Goal: Information Seeking & Learning: Learn about a topic

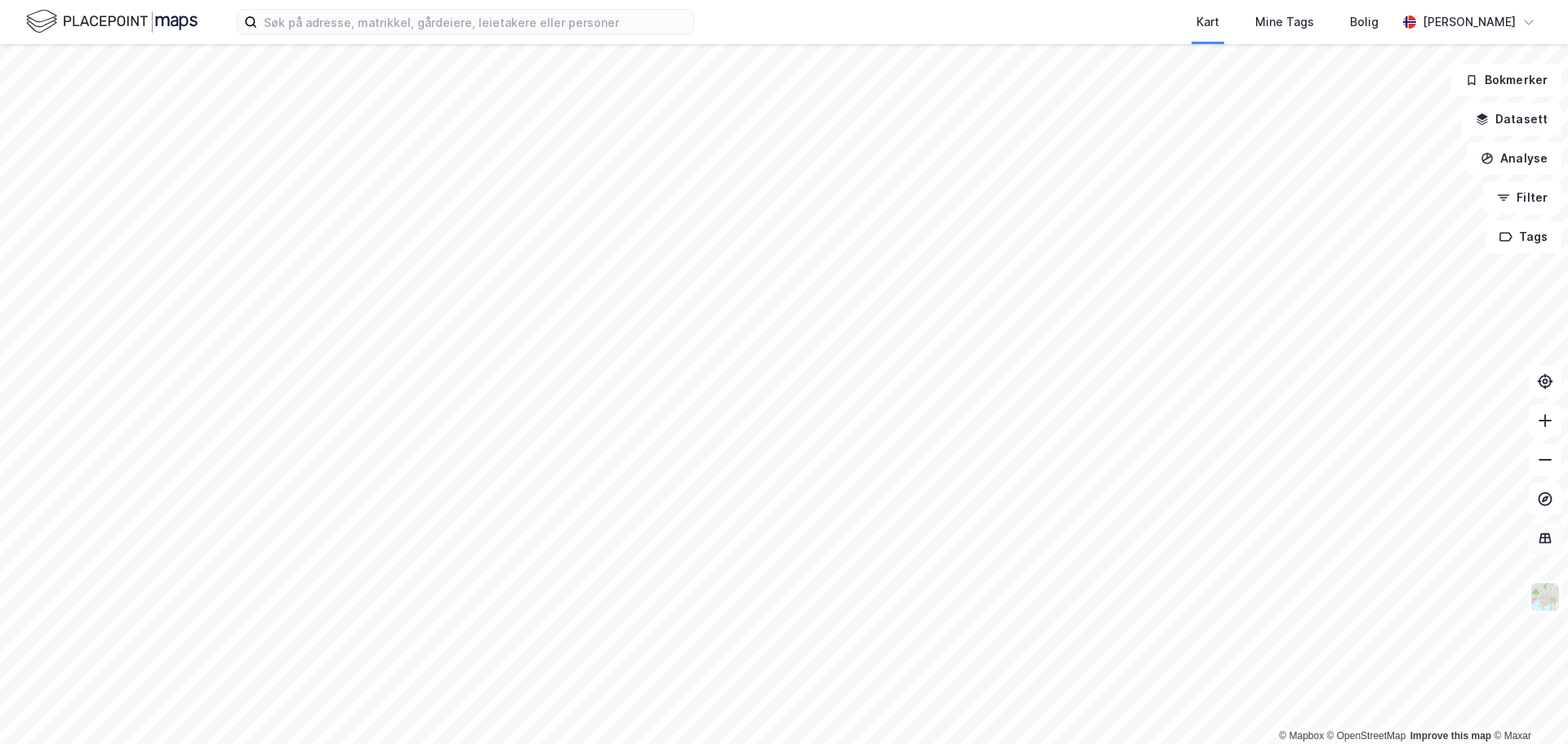
click at [1550, 538] on icon at bounding box center [1545, 538] width 17 height 17
click at [1549, 492] on icon at bounding box center [1545, 498] width 17 height 17
click at [1542, 490] on icon at bounding box center [1545, 498] width 17 height 17
click at [1504, 194] on icon "button" at bounding box center [1503, 197] width 13 height 13
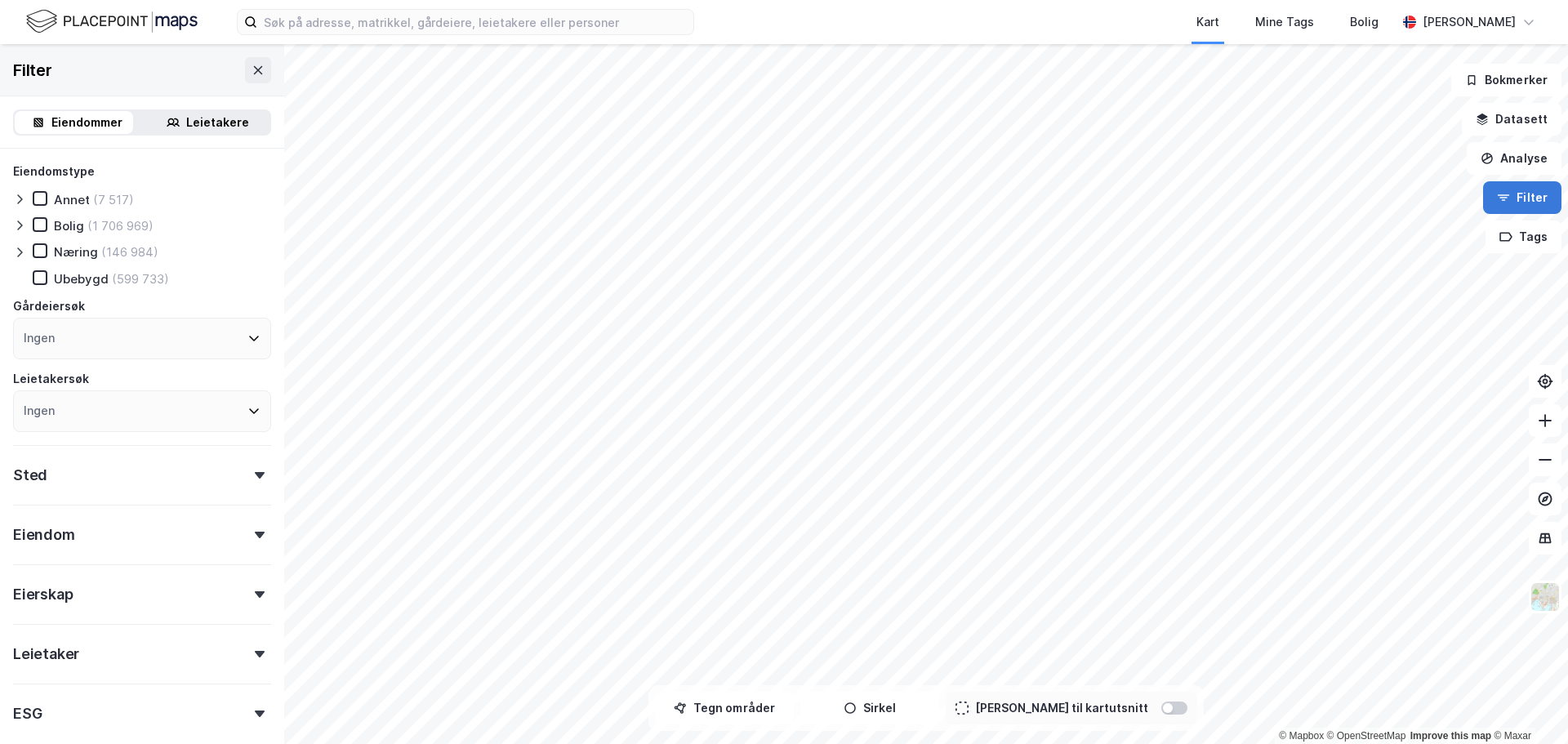
click at [1504, 194] on icon "button" at bounding box center [1503, 197] width 13 height 13
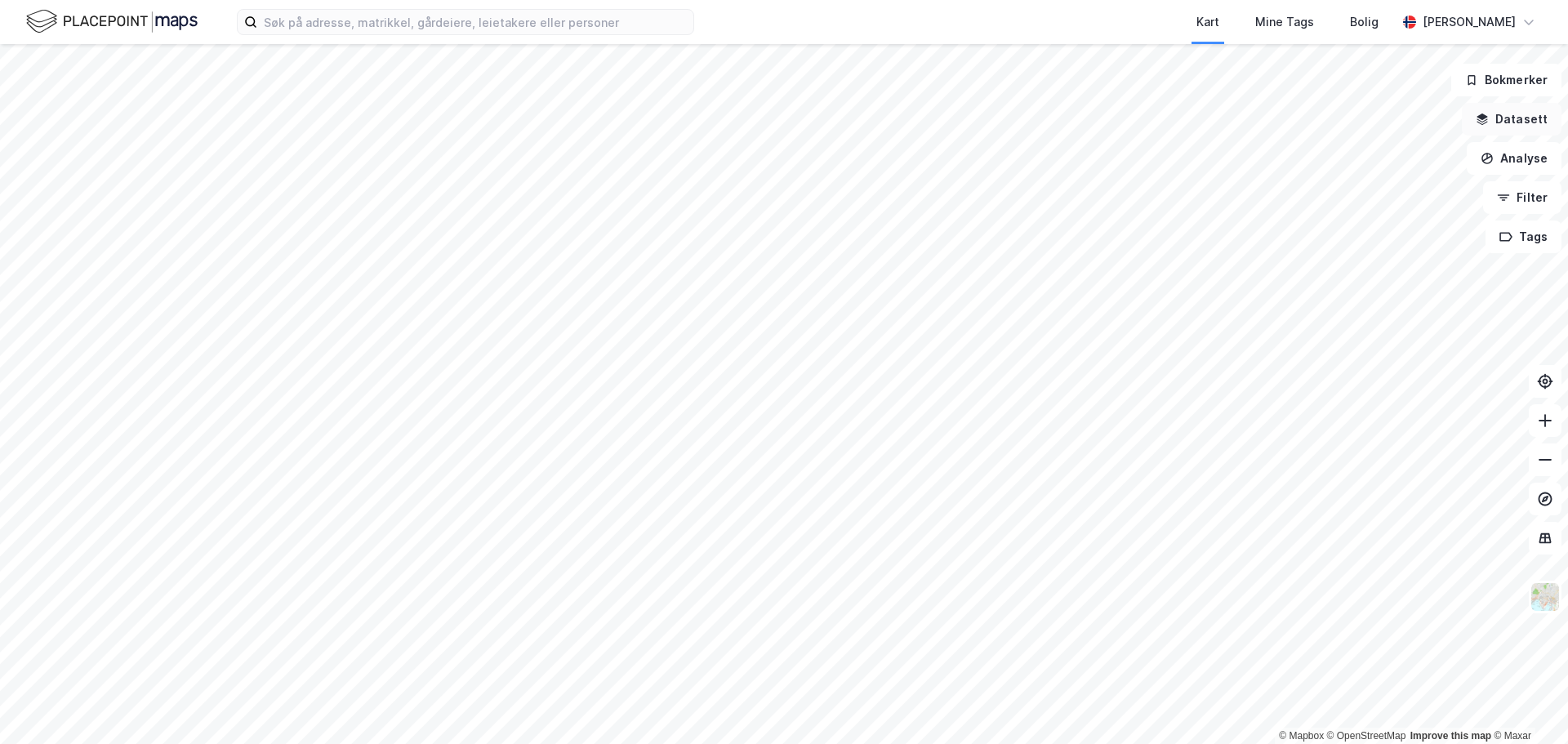
click at [1499, 118] on button "Datasett" at bounding box center [1511, 119] width 99 height 33
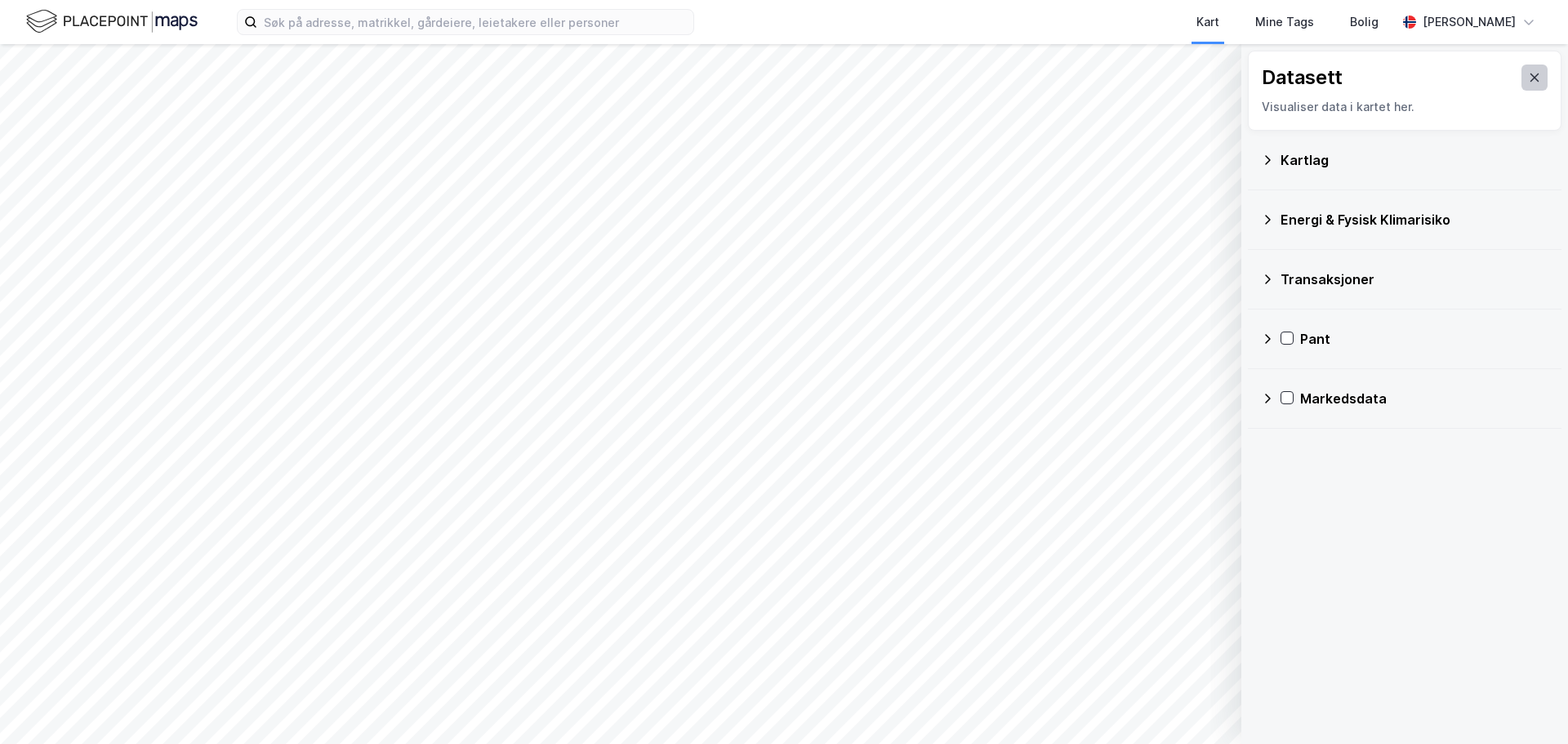
click at [1530, 77] on icon at bounding box center [1535, 77] width 9 height 8
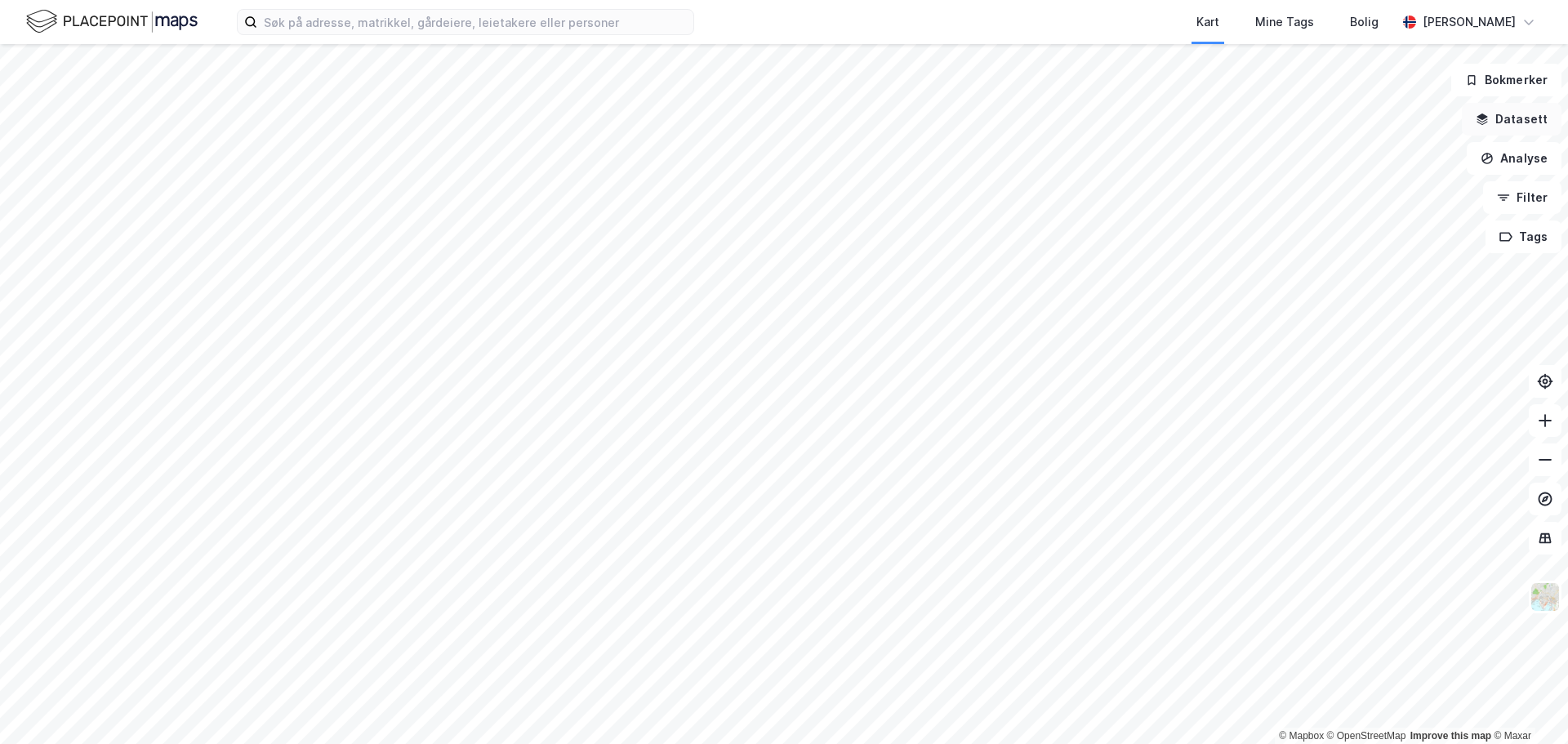
click at [1509, 122] on button "Datasett" at bounding box center [1511, 119] width 99 height 33
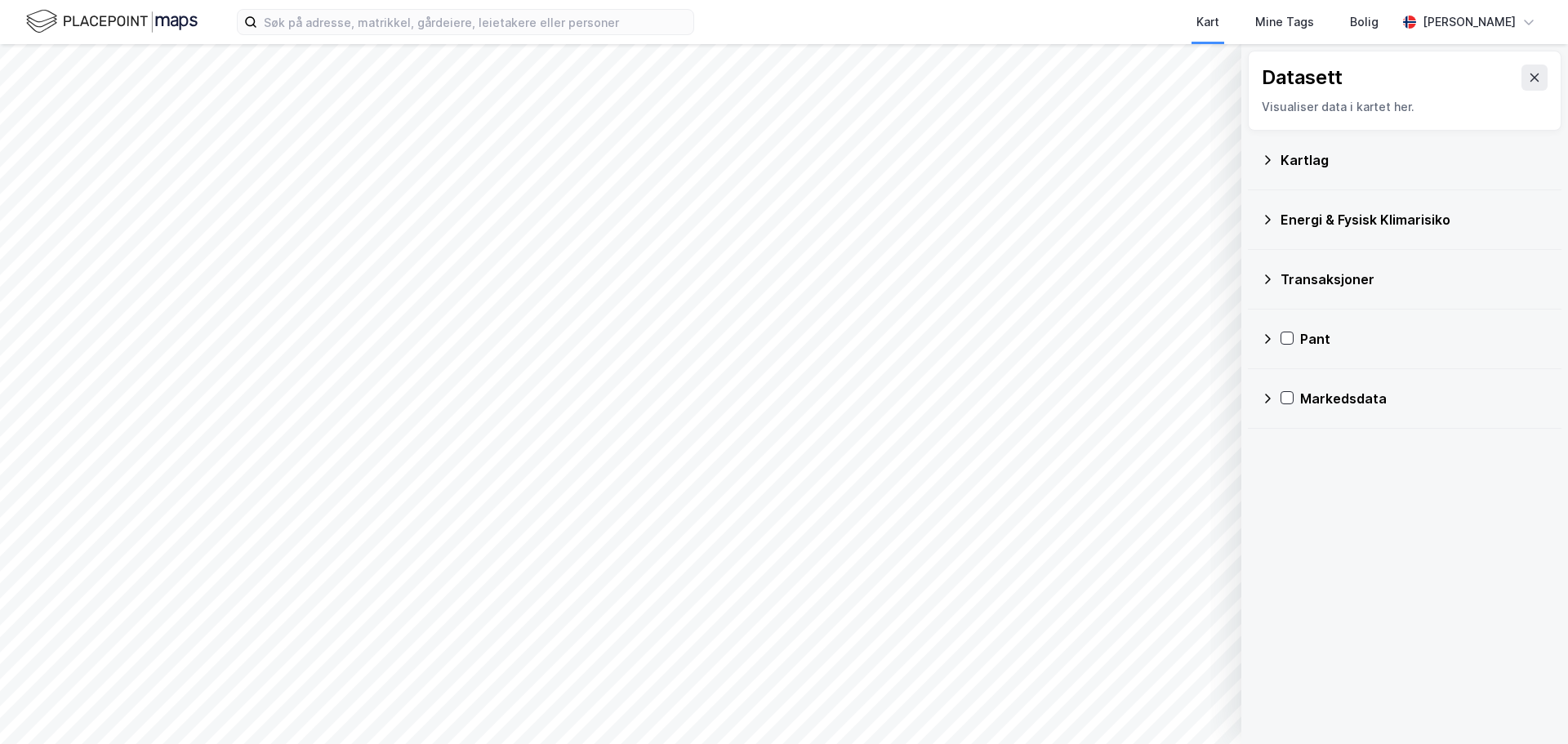
click at [1278, 165] on div "Kartlag" at bounding box center [1404, 160] width 287 height 40
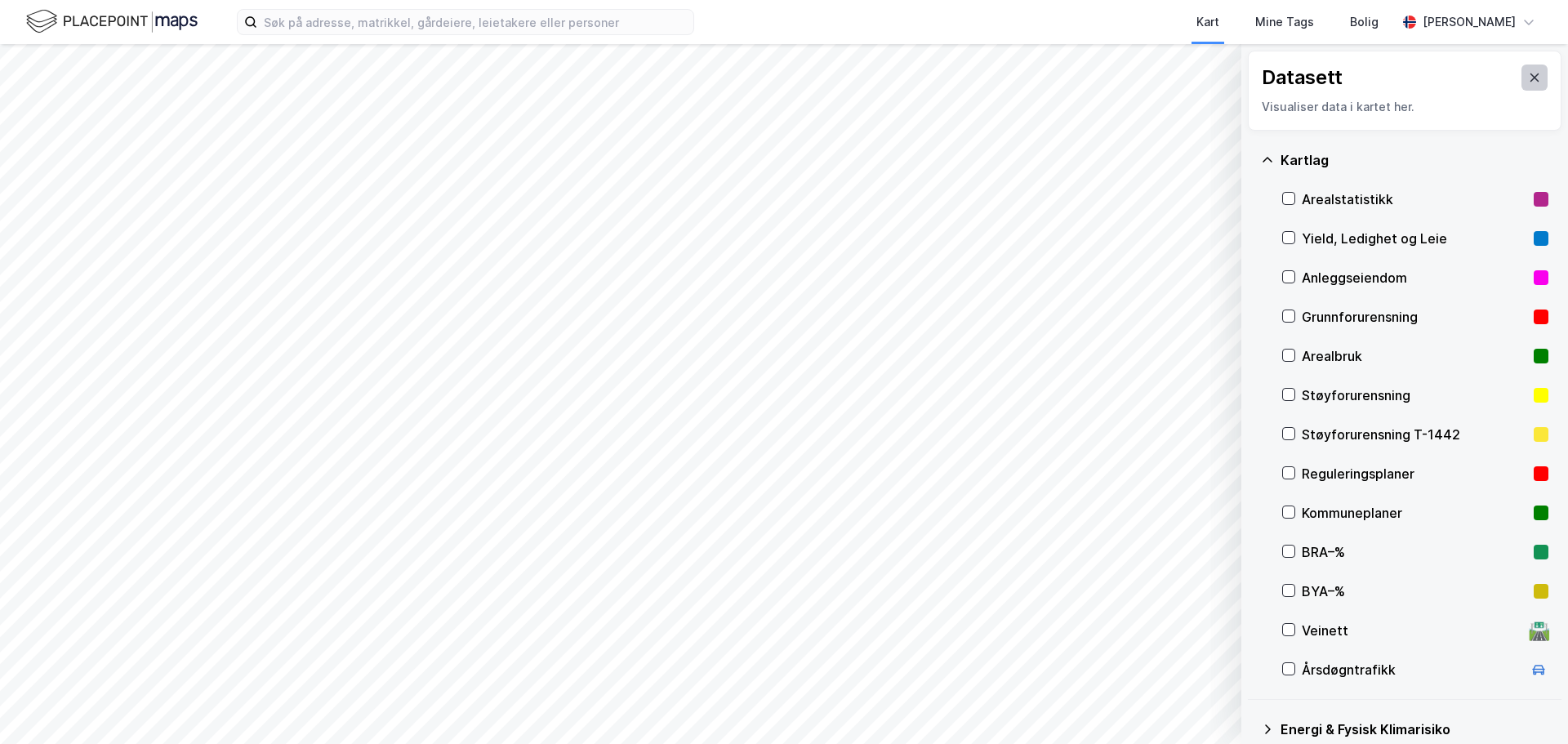
click at [1532, 82] on button at bounding box center [1535, 77] width 26 height 26
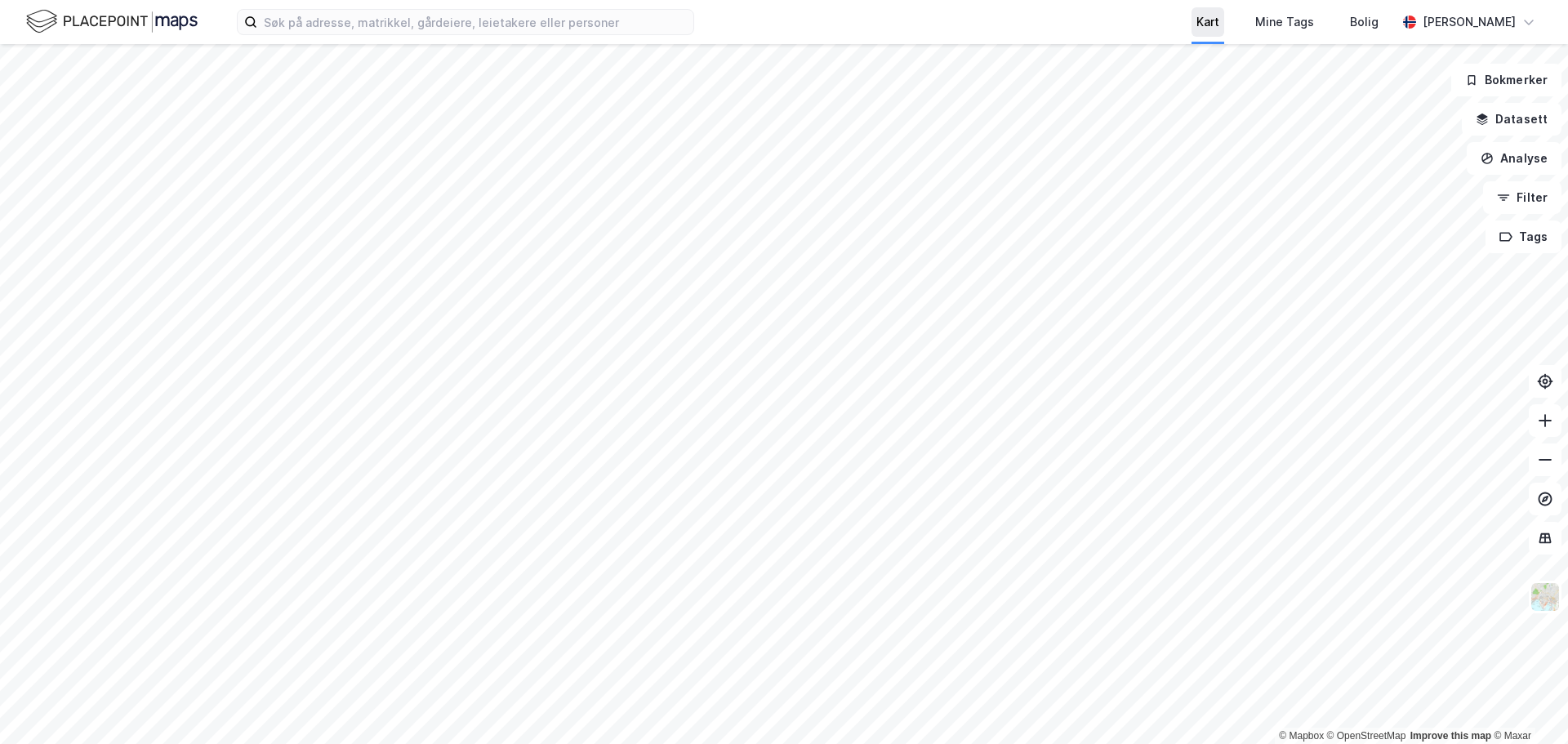
click at [1219, 26] on div "Kart" at bounding box center [1208, 22] width 23 height 19
click at [1539, 20] on div "[PERSON_NAME]" at bounding box center [1469, 21] width 145 height 33
click at [1302, 20] on div "Mine Tags" at bounding box center [1285, 22] width 59 height 19
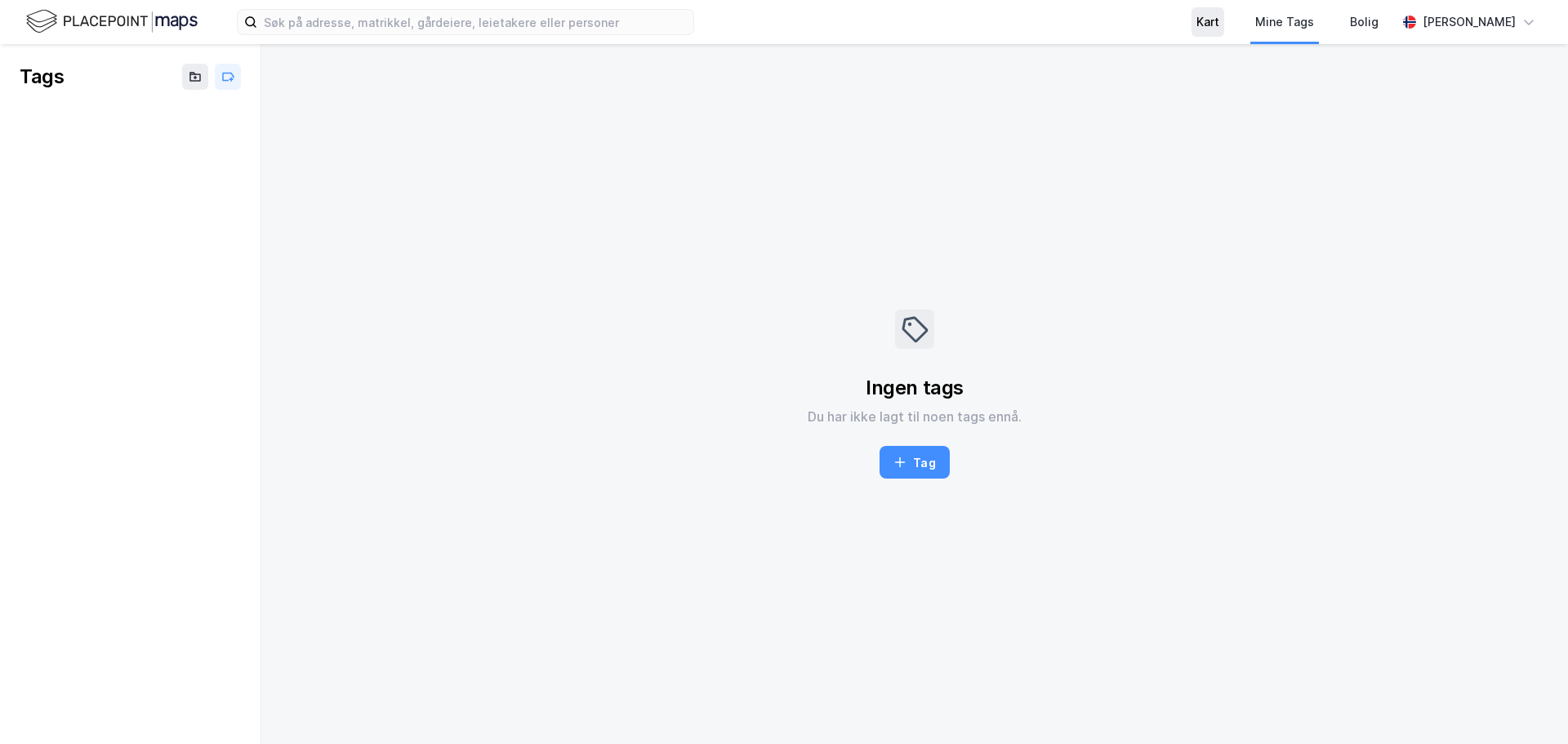
click at [1219, 26] on div "Kart" at bounding box center [1208, 22] width 23 height 19
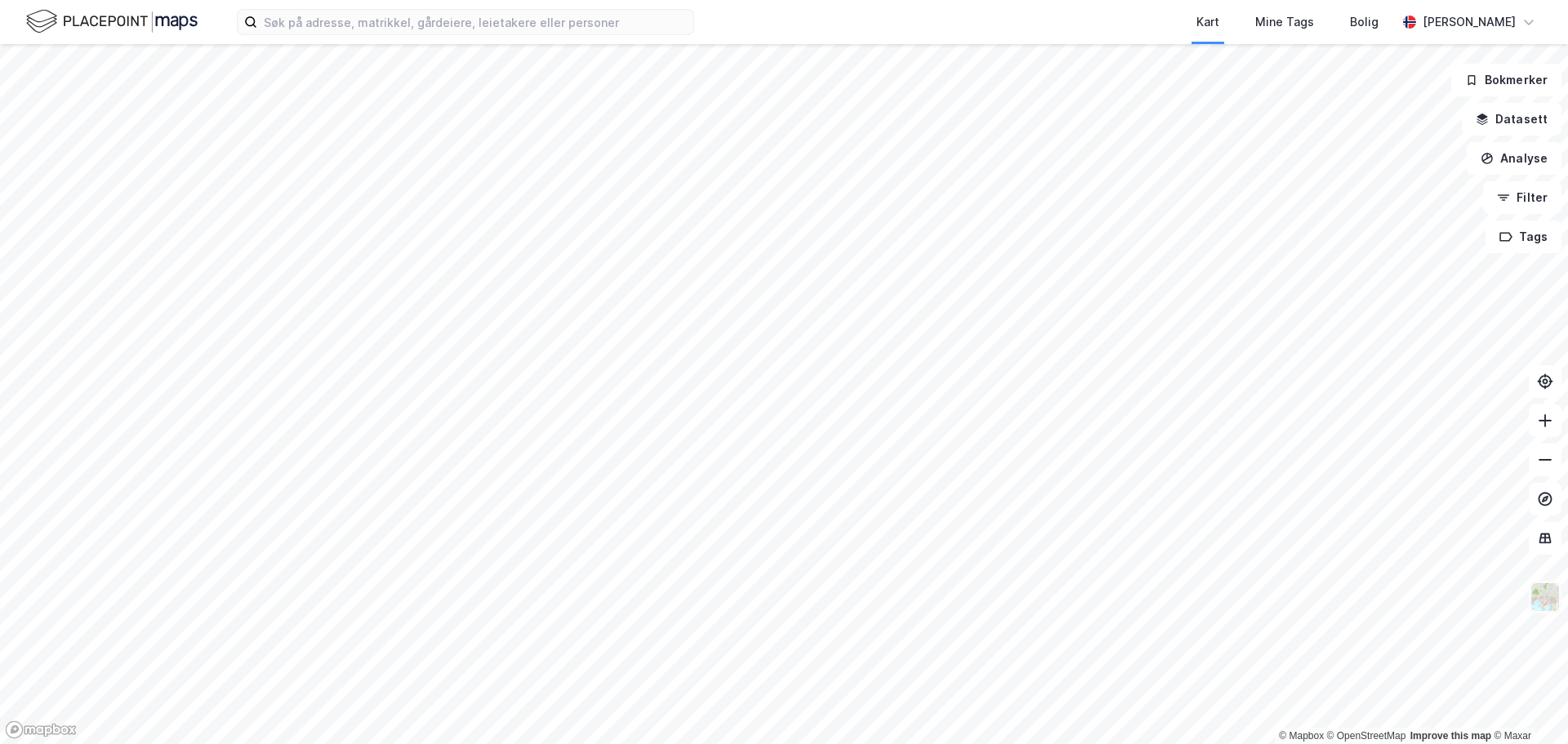
click at [1542, 599] on img at bounding box center [1544, 596] width 31 height 31
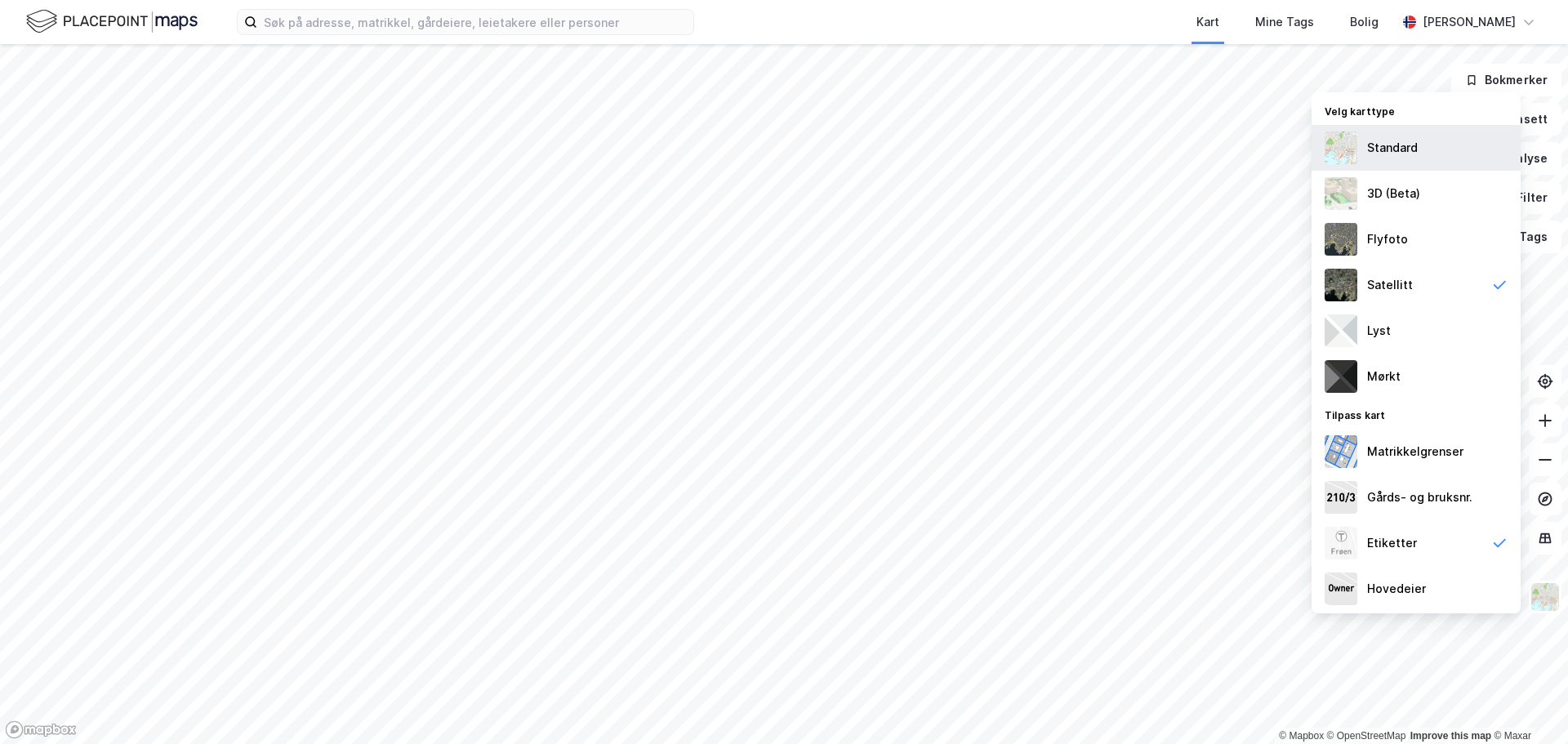
click at [1368, 149] on div "Standard" at bounding box center [1393, 148] width 51 height 19
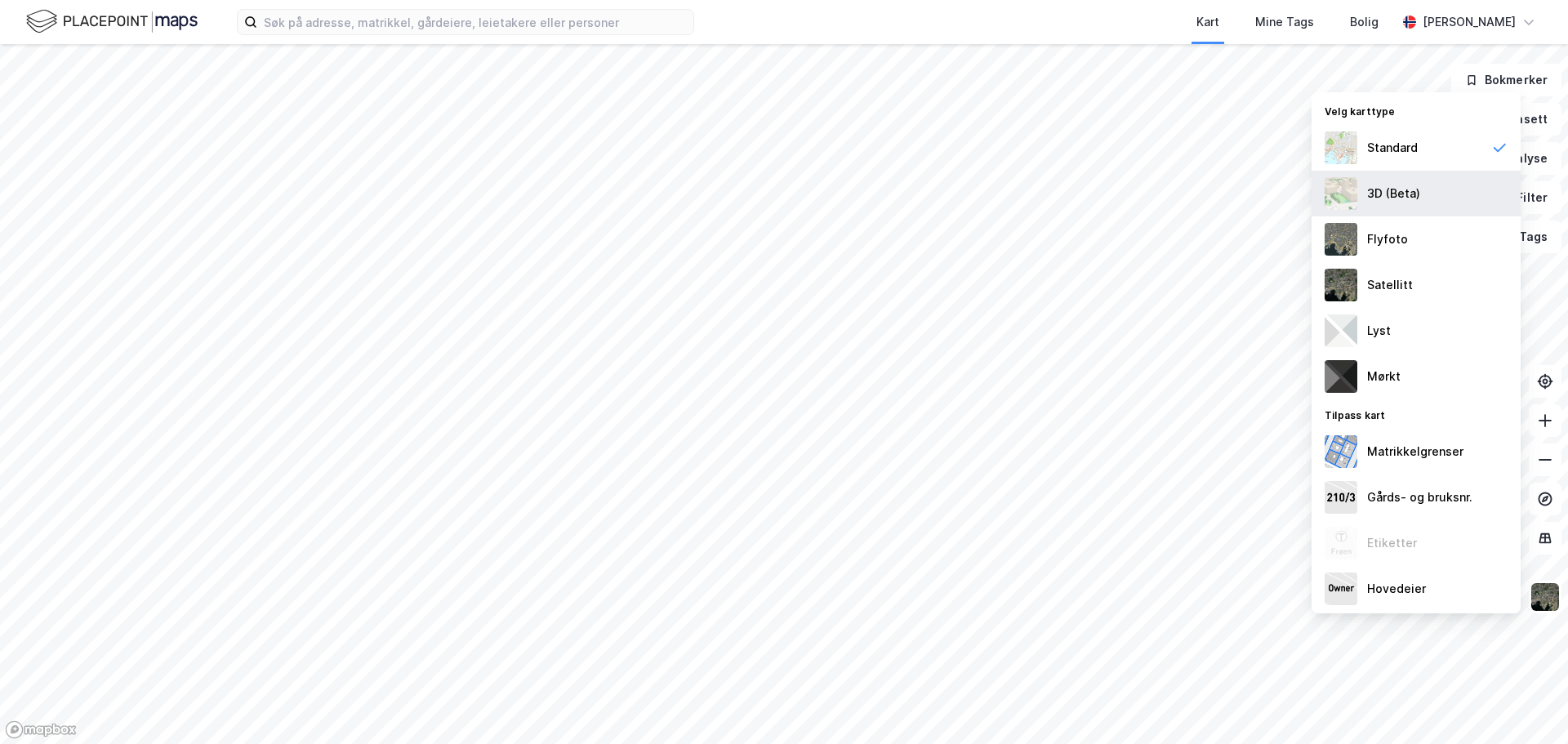
click at [1348, 200] on img at bounding box center [1340, 193] width 33 height 33
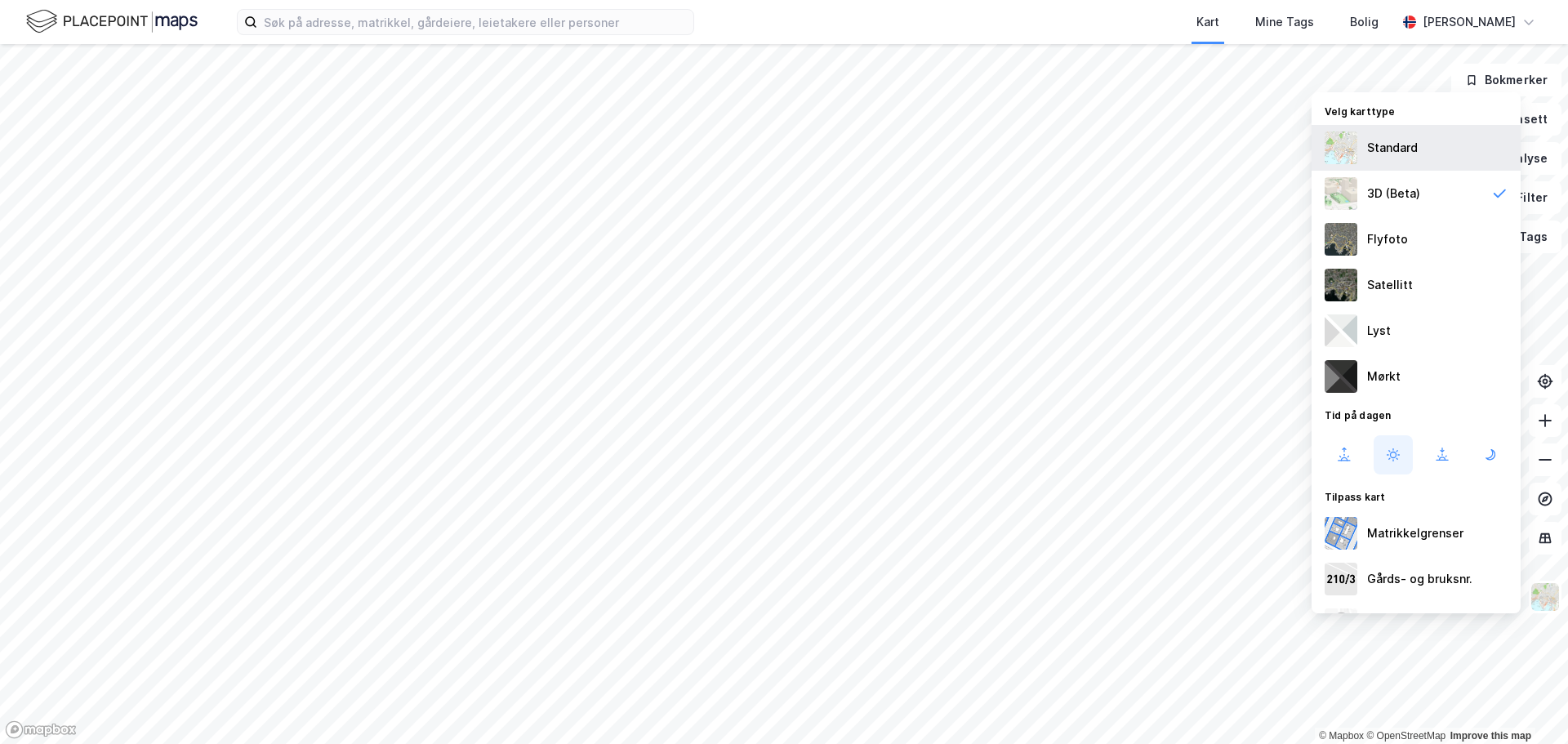
click at [1346, 150] on img at bounding box center [1340, 147] width 33 height 33
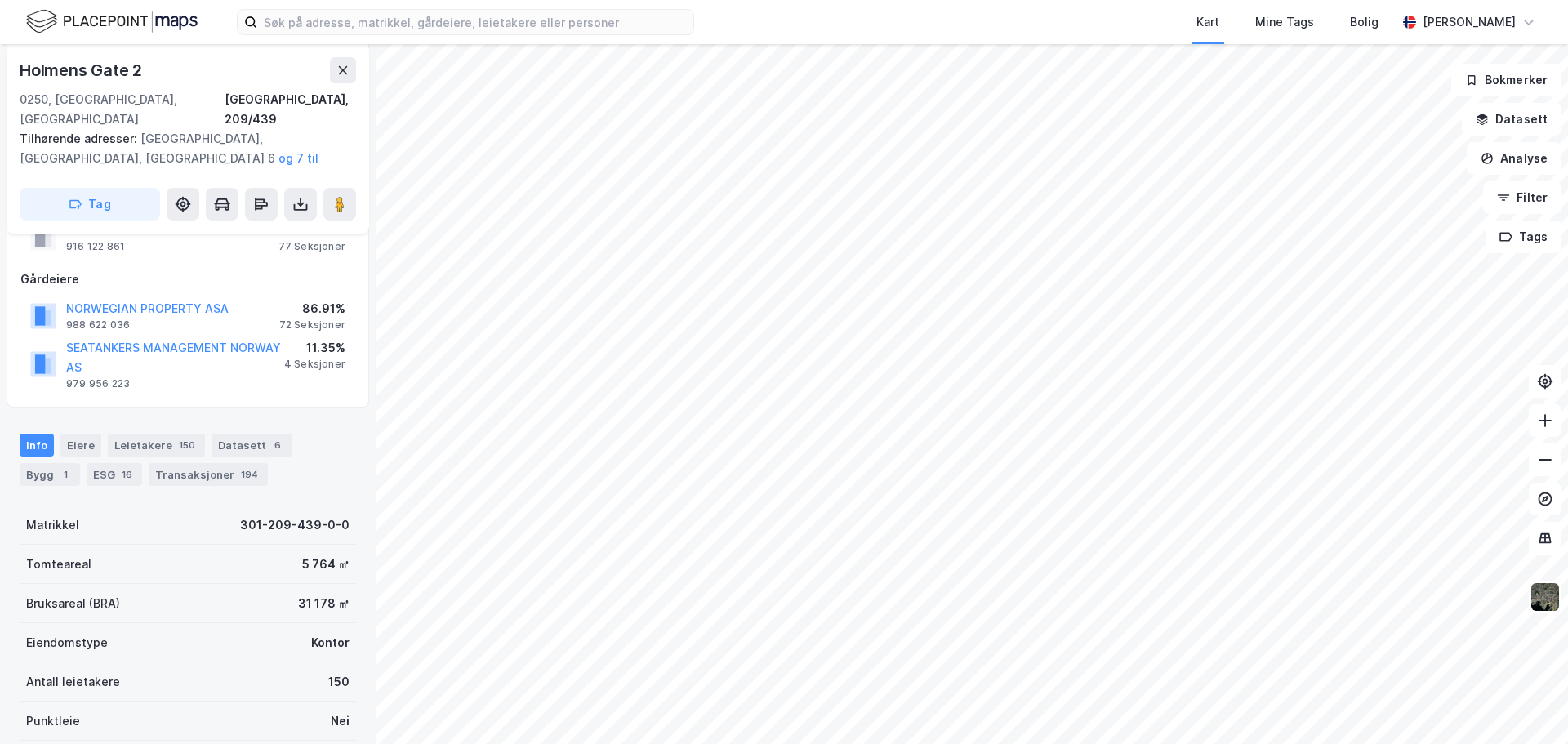
scroll to position [245, 0]
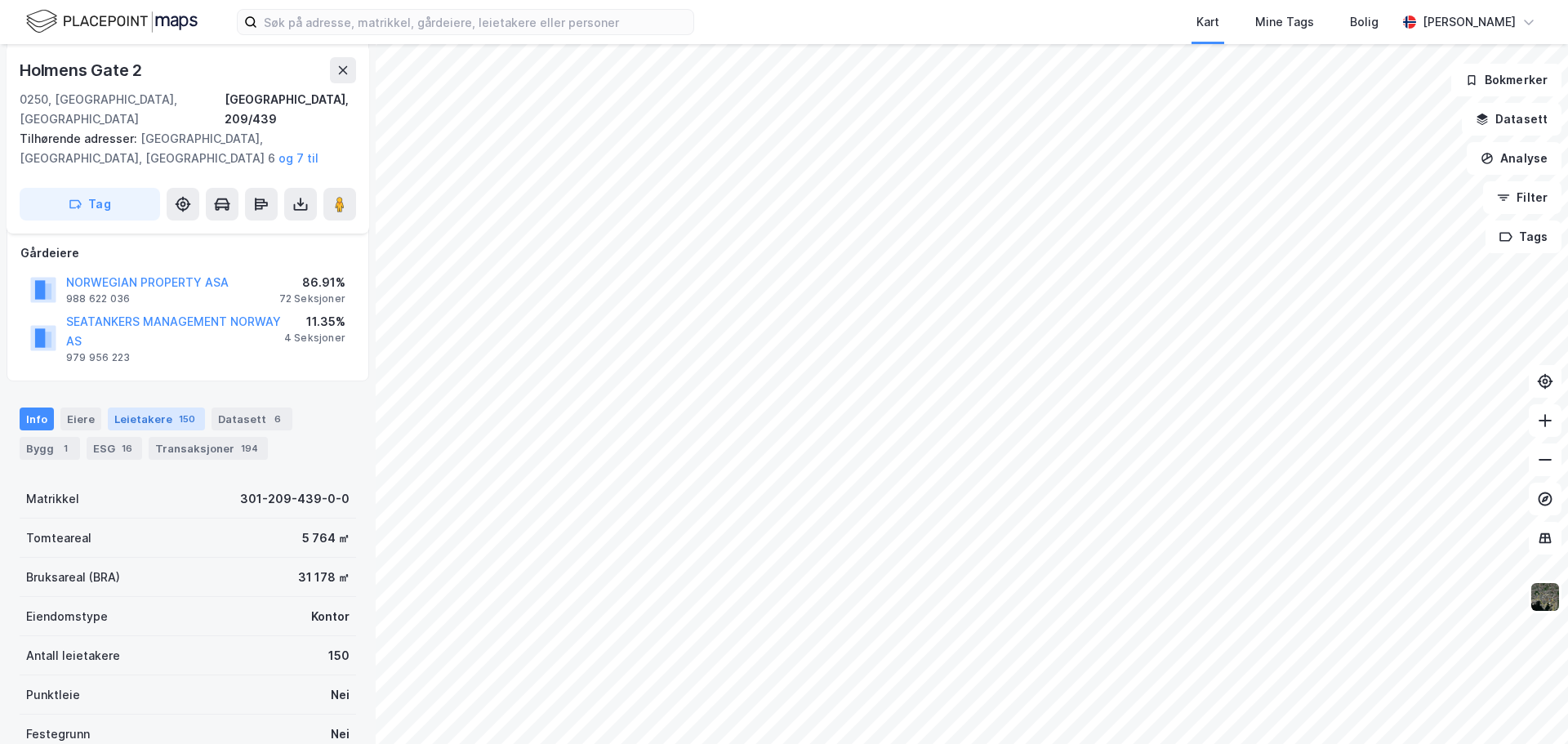
click at [144, 408] on div "Leietakere 150" at bounding box center [156, 419] width 97 height 23
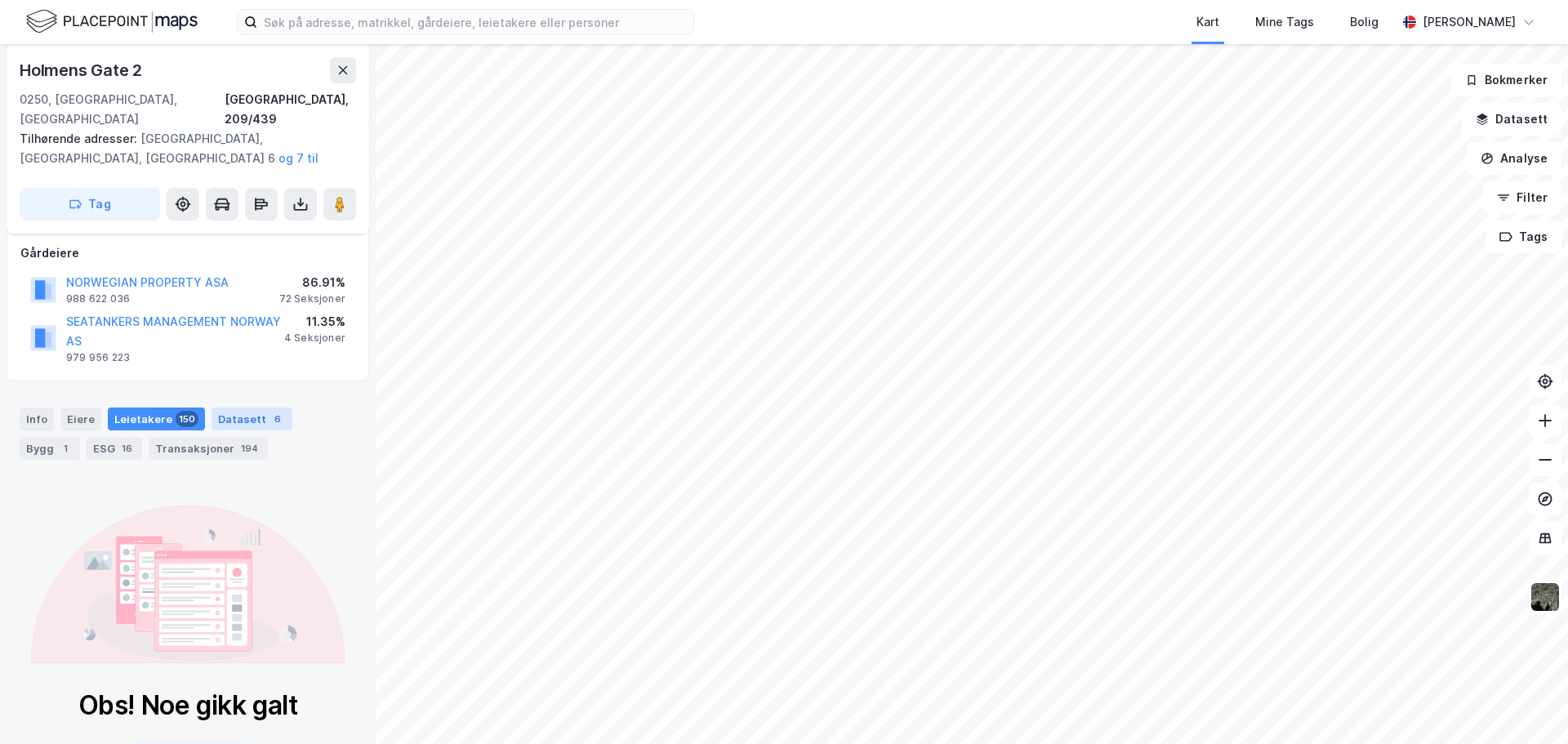
click at [224, 408] on div "Datasett 6" at bounding box center [252, 419] width 81 height 23
click at [108, 437] on div "ESG 16" at bounding box center [114, 448] width 55 height 23
click at [48, 437] on div "Bygg 1" at bounding box center [49, 448] width 61 height 23
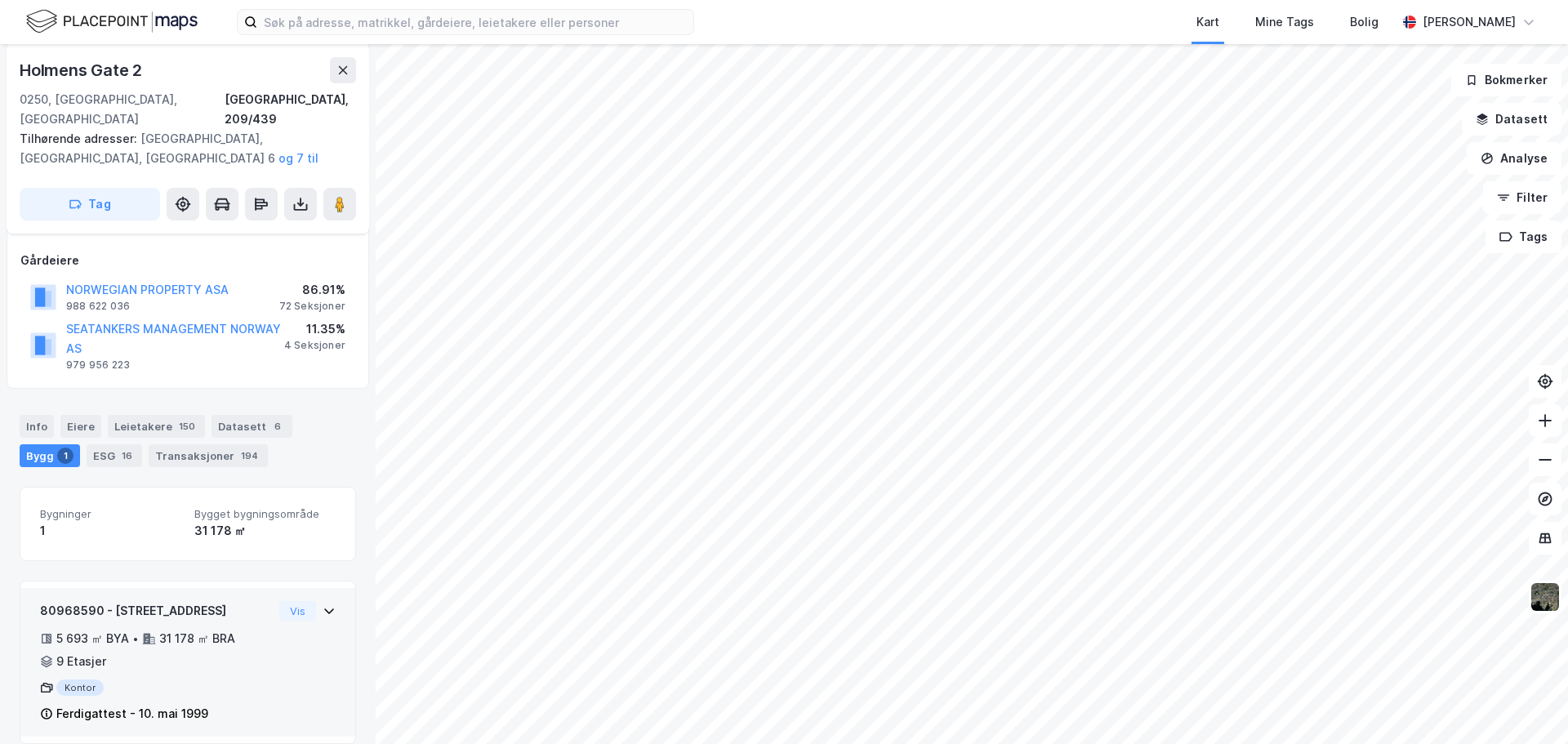
click at [183, 680] on div "Kontor" at bounding box center [156, 688] width 232 height 17
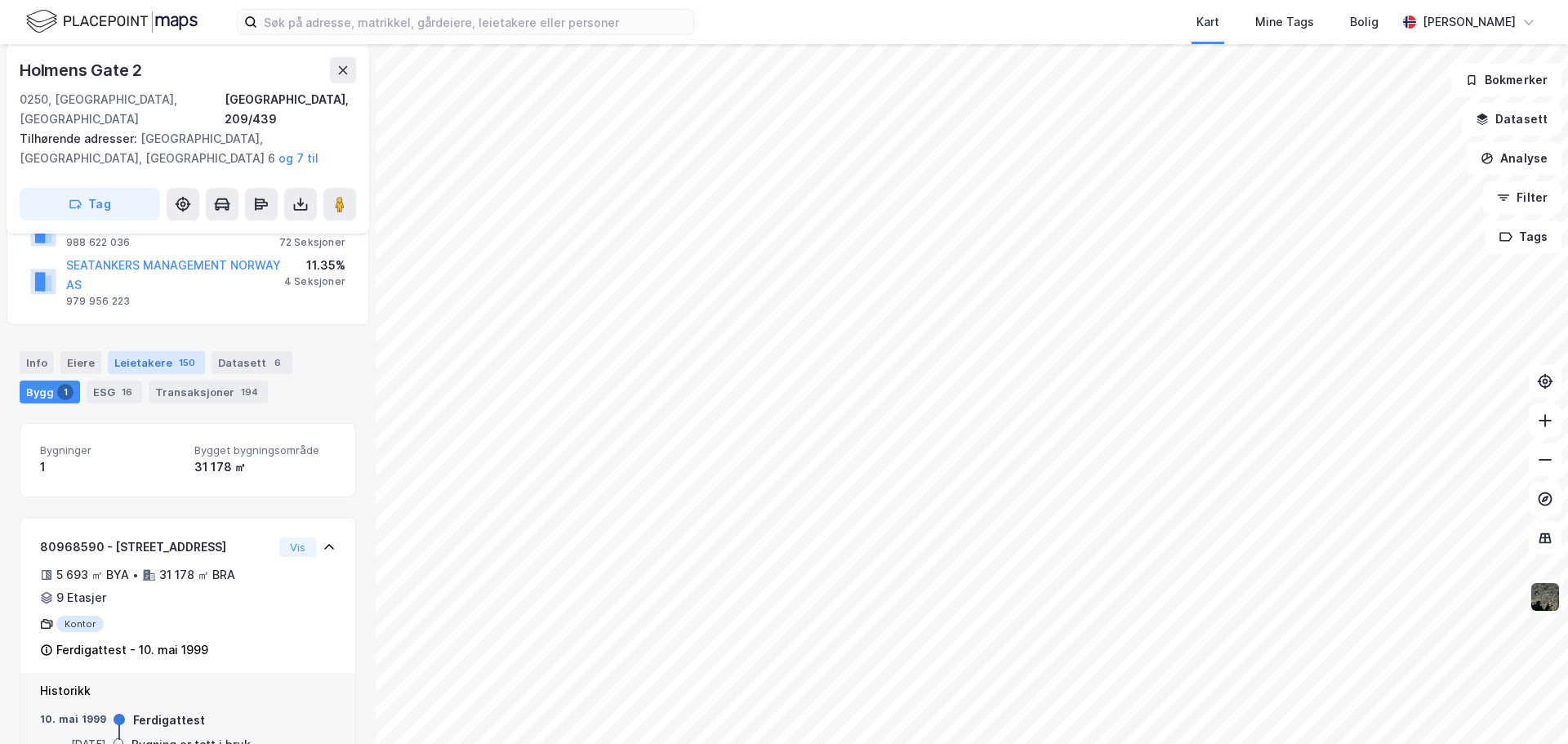
click at [150, 351] on div "Leietakere 150" at bounding box center [156, 363] width 97 height 23
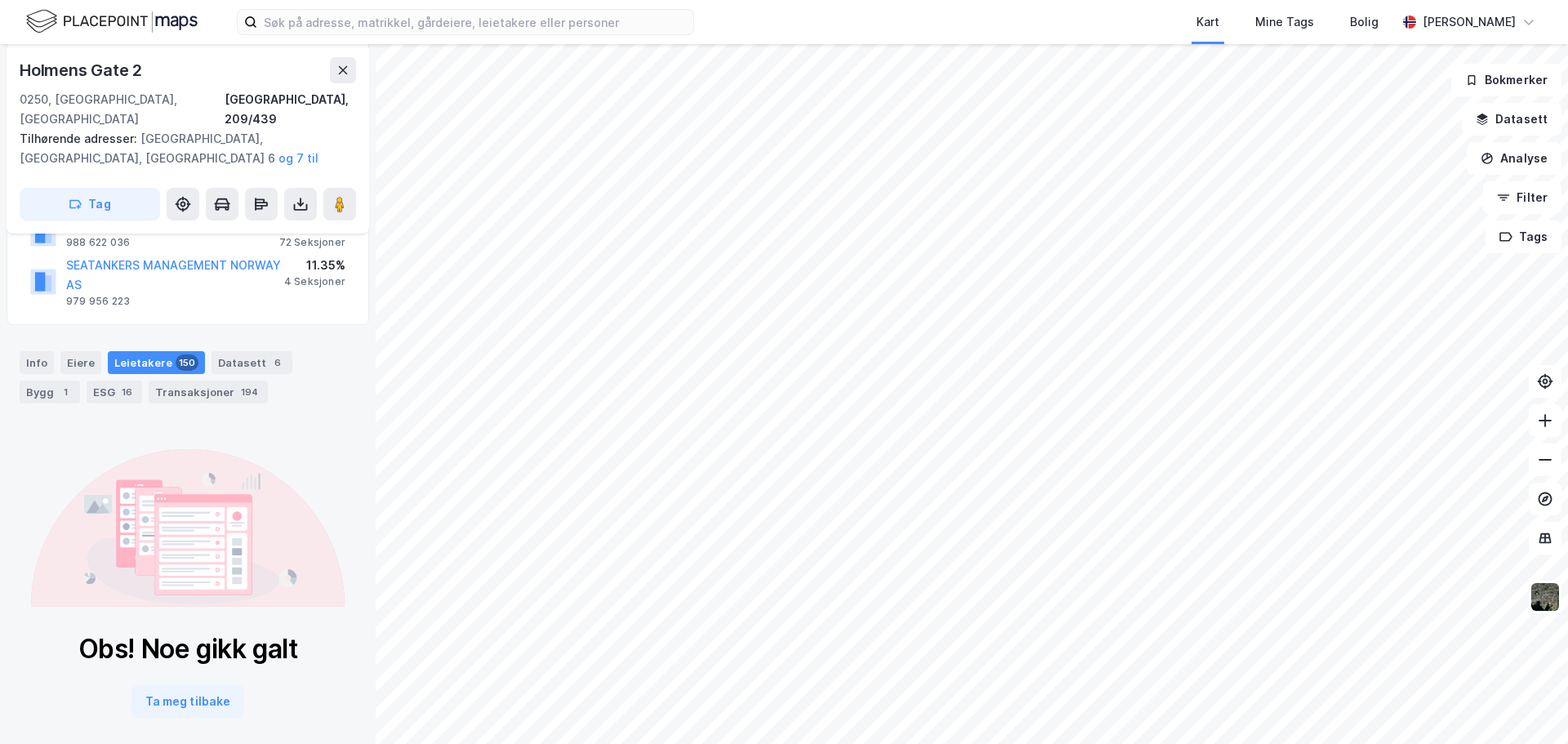
click at [150, 351] on div "Leietakere 150" at bounding box center [156, 363] width 97 height 23
click at [184, 685] on button "Ta meg tilbake" at bounding box center [188, 701] width 113 height 33
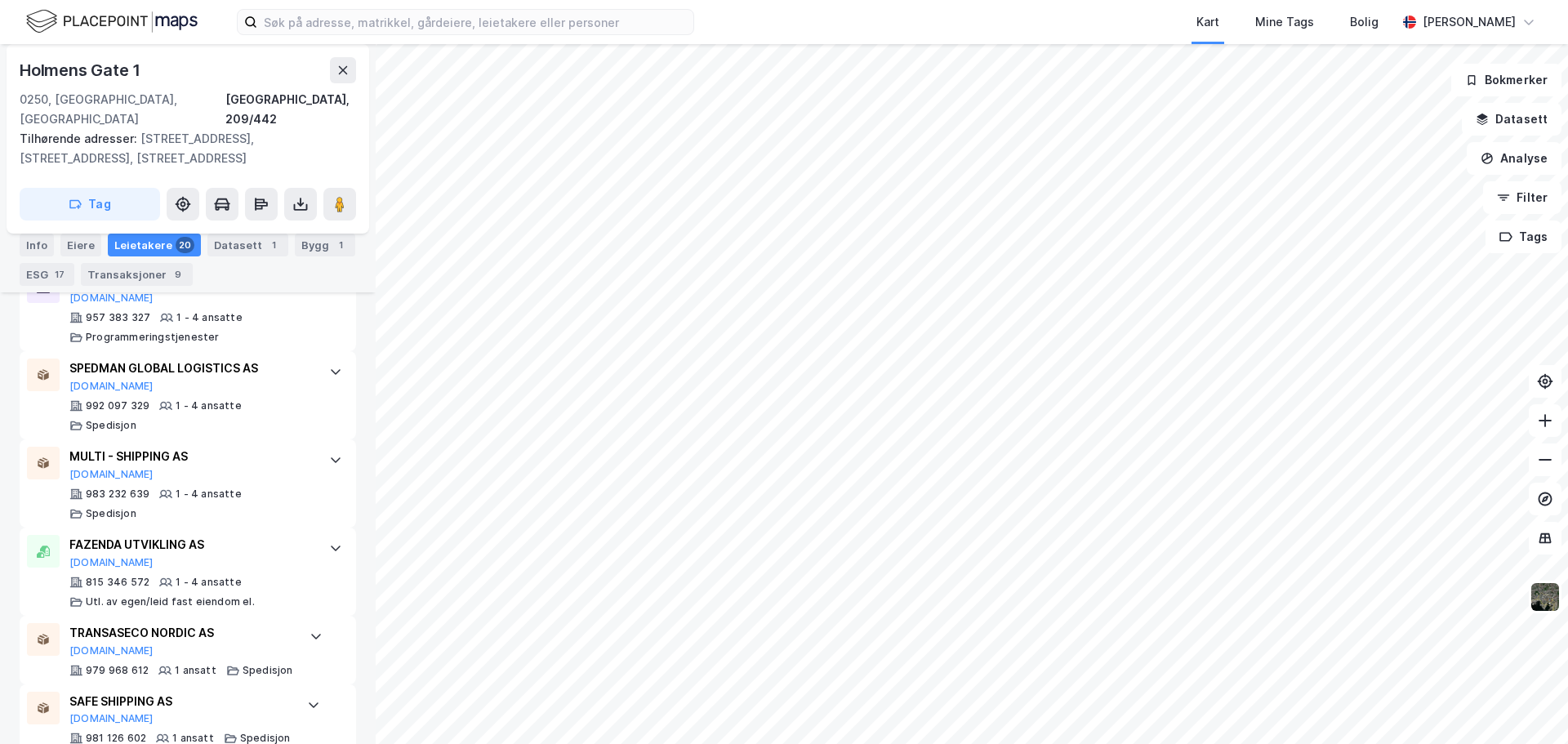
scroll to position [1805, 0]
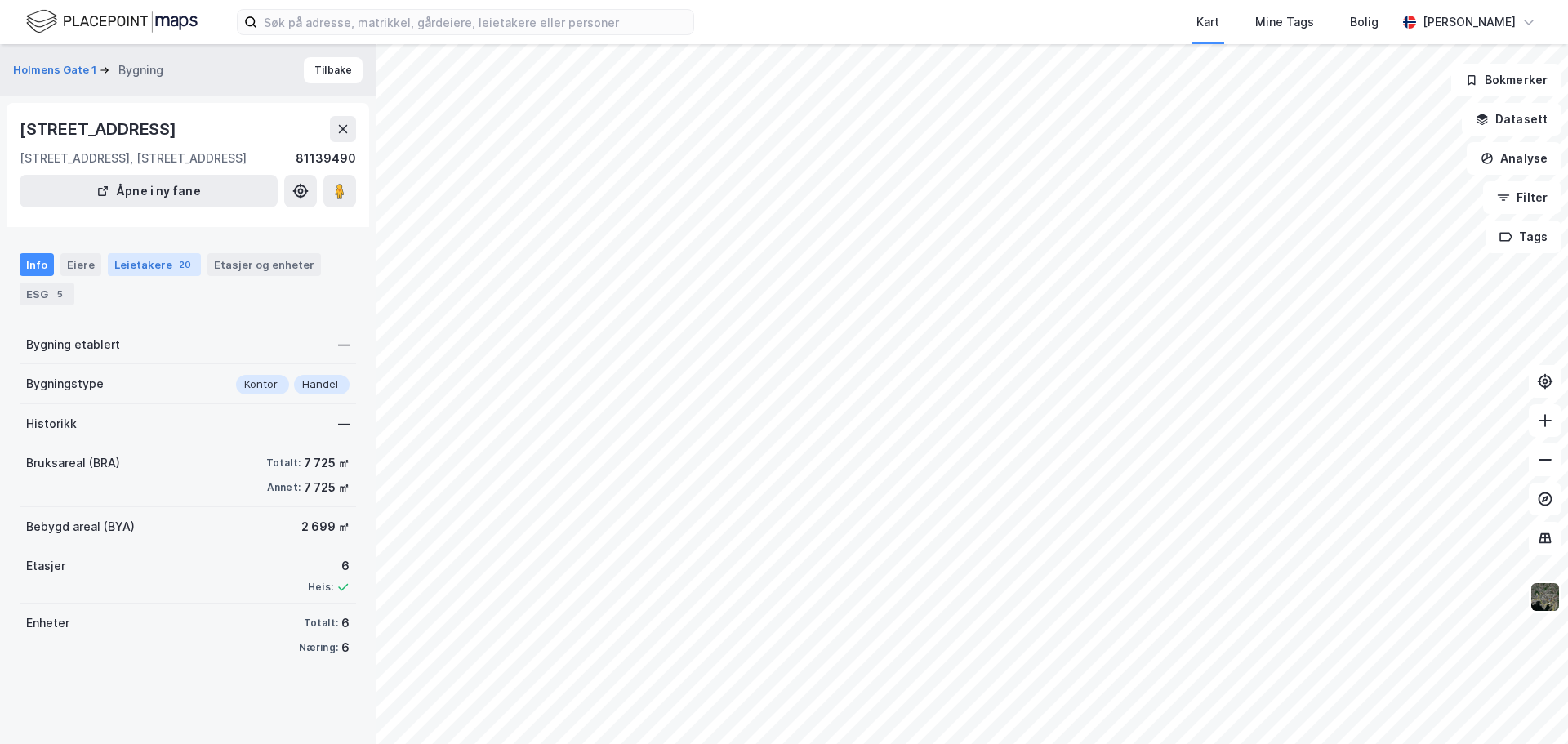
click at [132, 266] on div "Leietakere 20" at bounding box center [154, 265] width 93 height 23
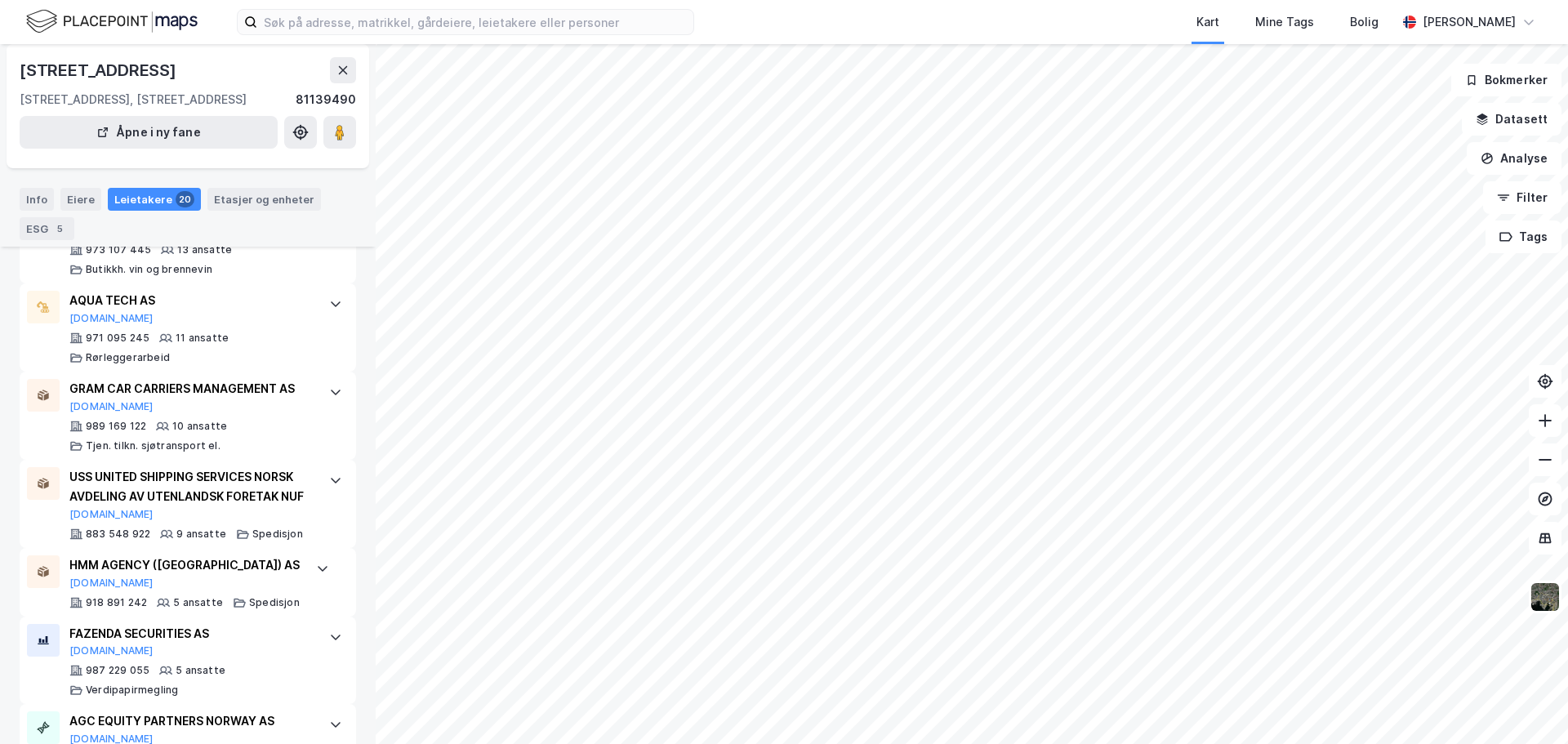
scroll to position [1551, 0]
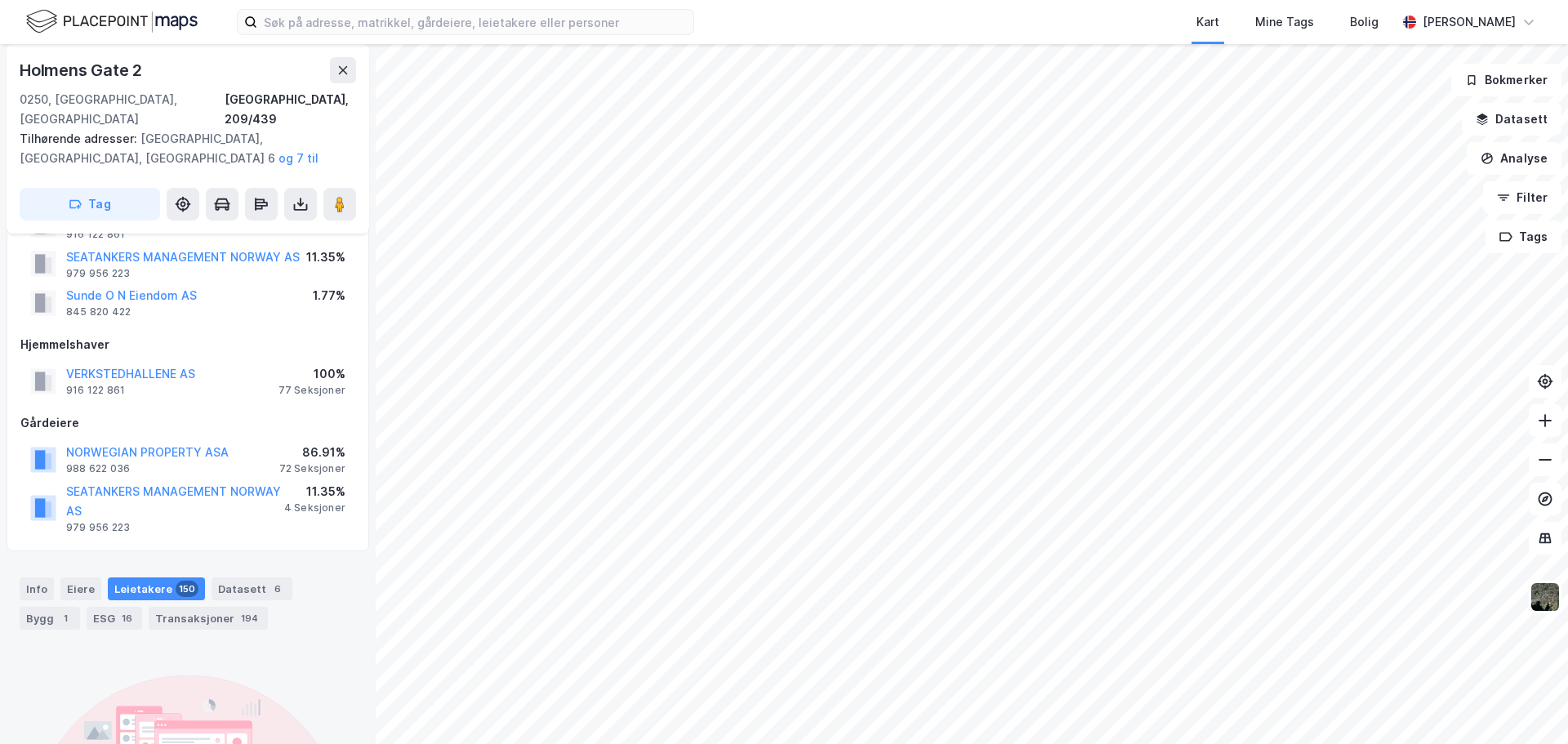
scroll to position [163, 0]
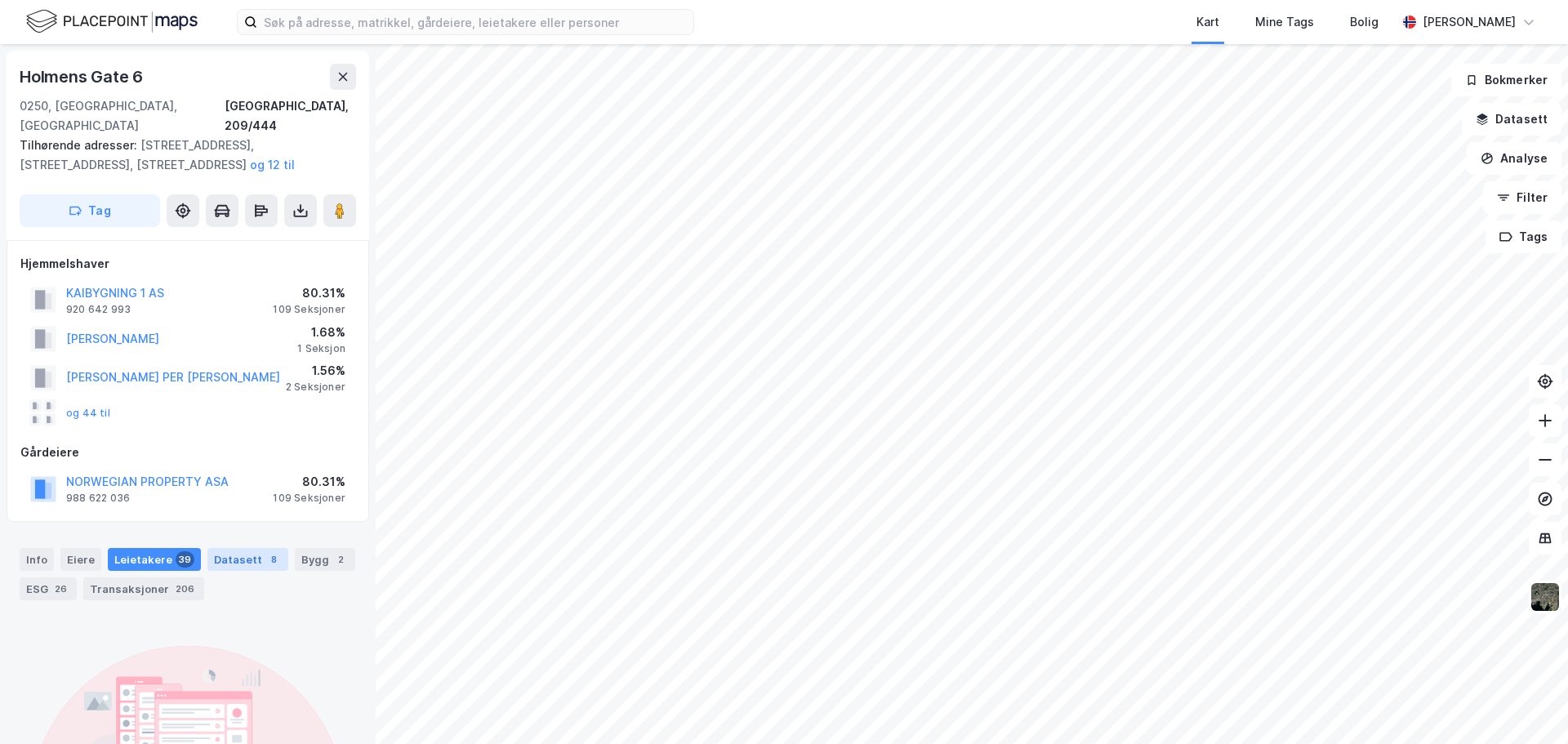
click at [212, 548] on div "Datasett 8" at bounding box center [248, 559] width 81 height 23
click at [133, 548] on div "Leietakere 39" at bounding box center [154, 559] width 93 height 23
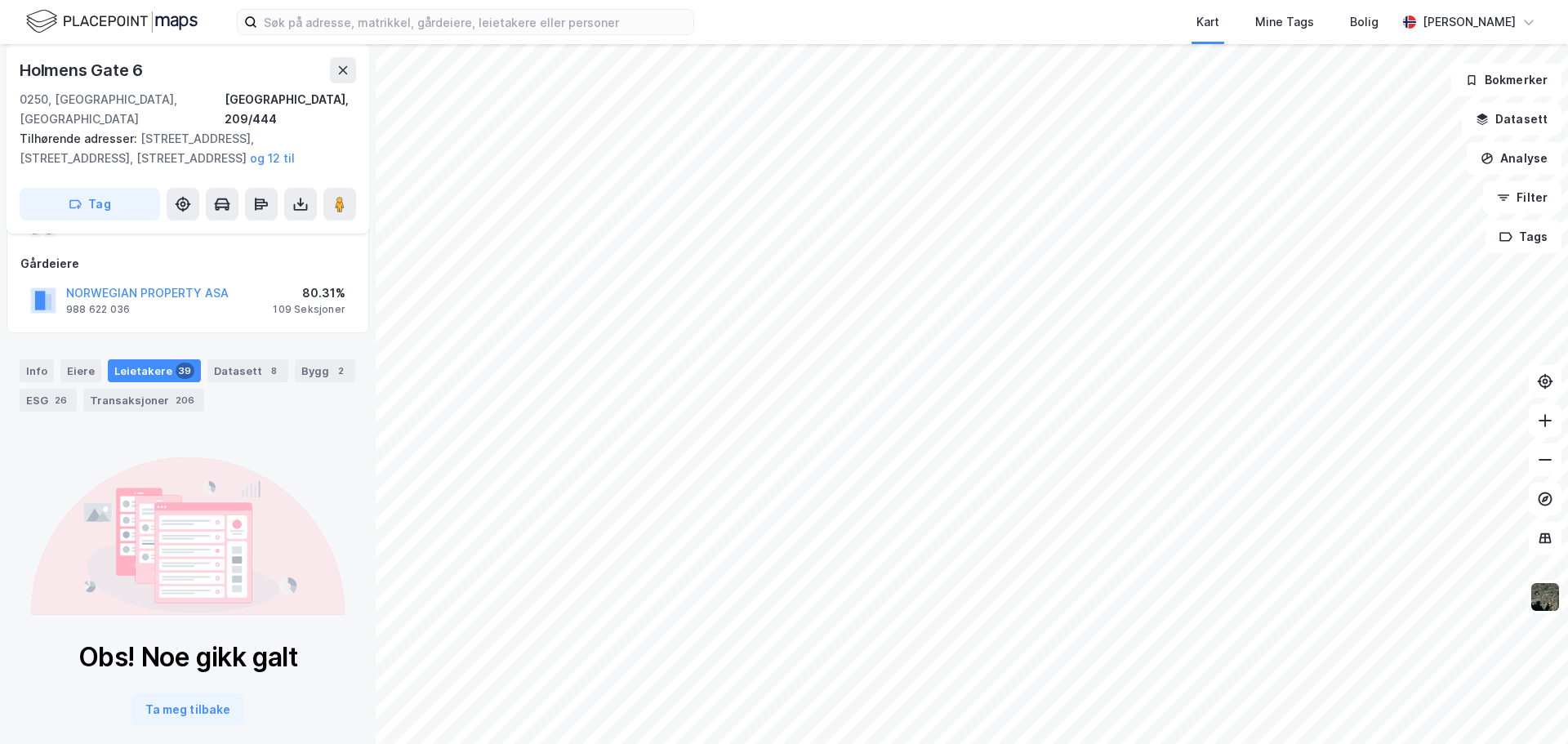
scroll to position [197, 0]
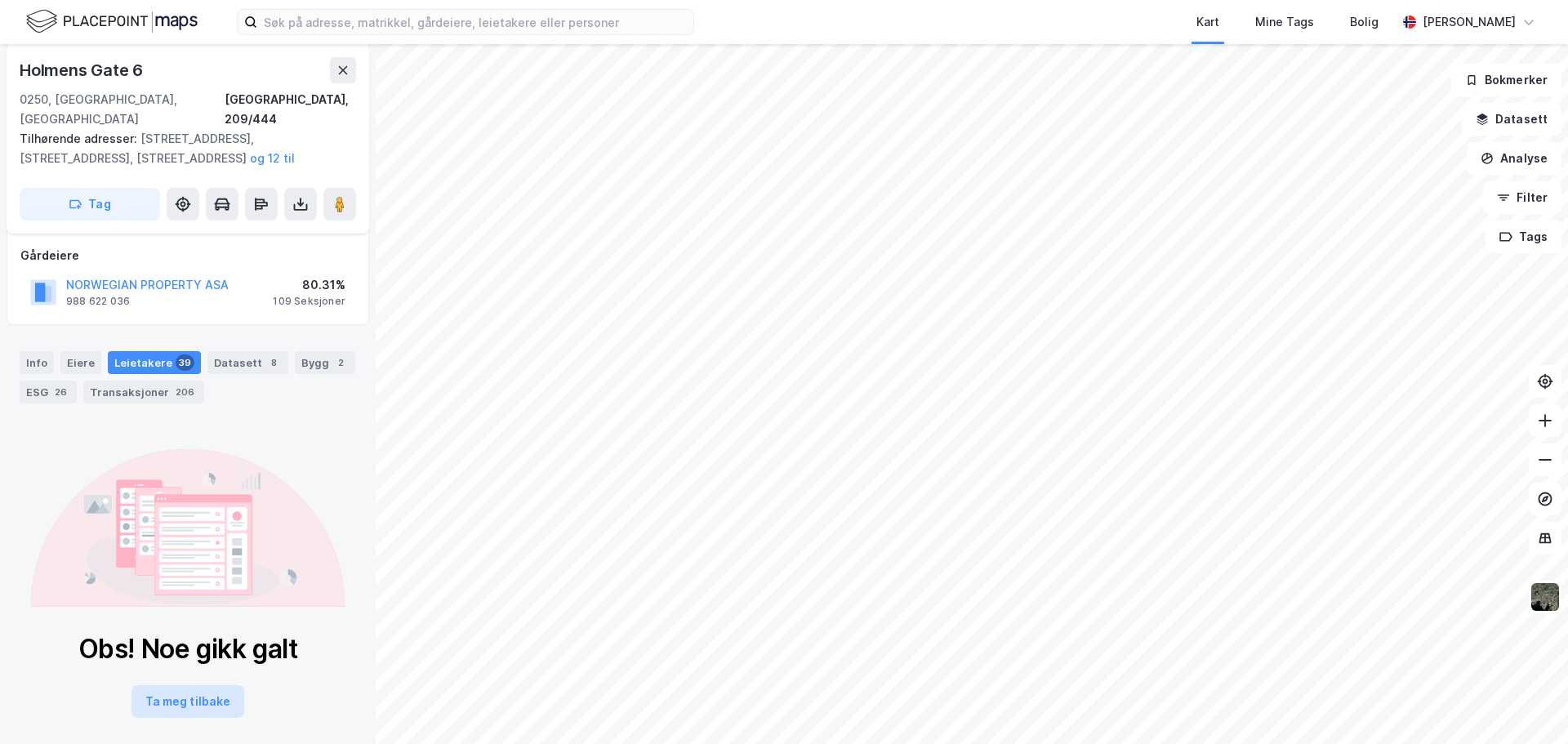
click at [179, 685] on button "Ta meg tilbake" at bounding box center [188, 701] width 113 height 33
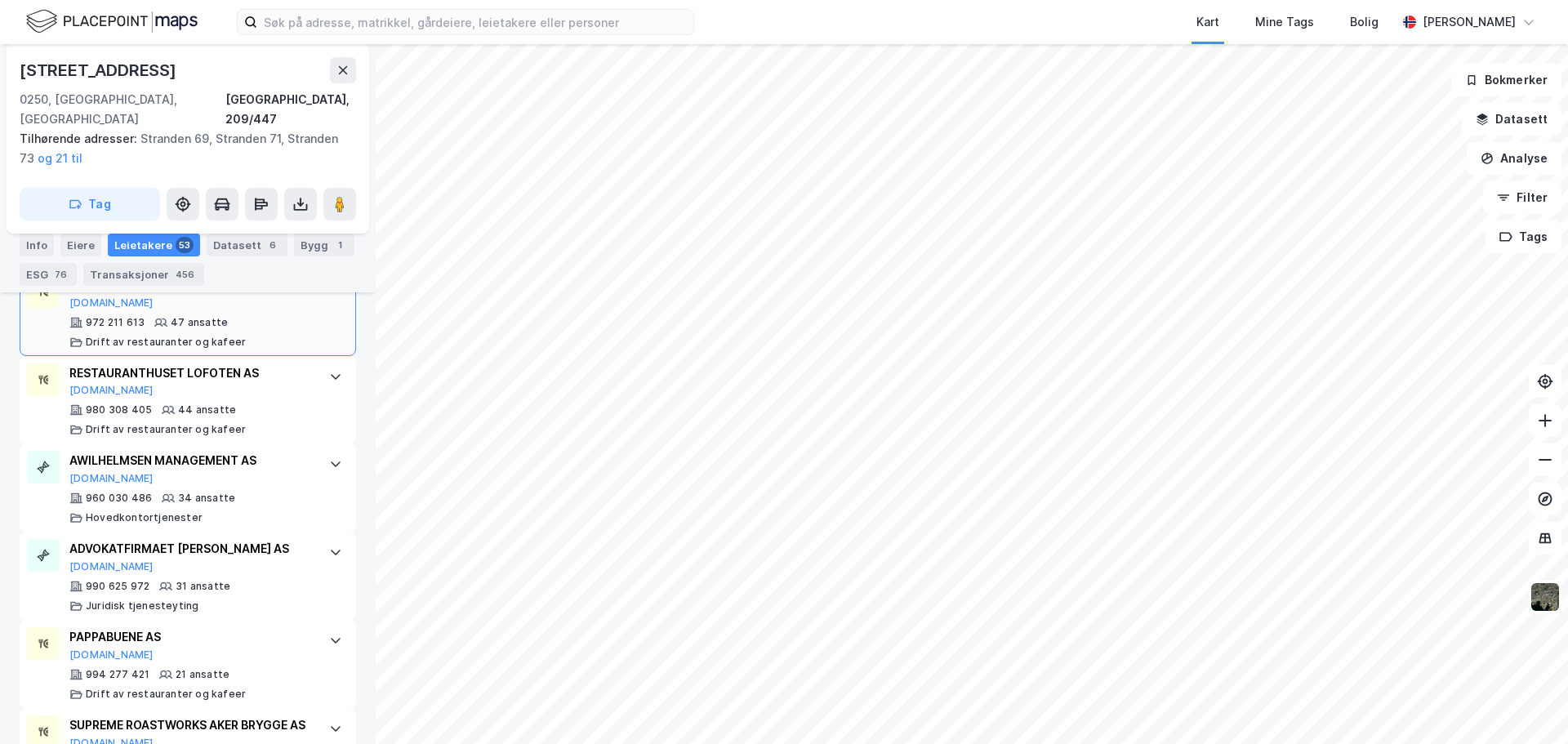
scroll to position [769, 0]
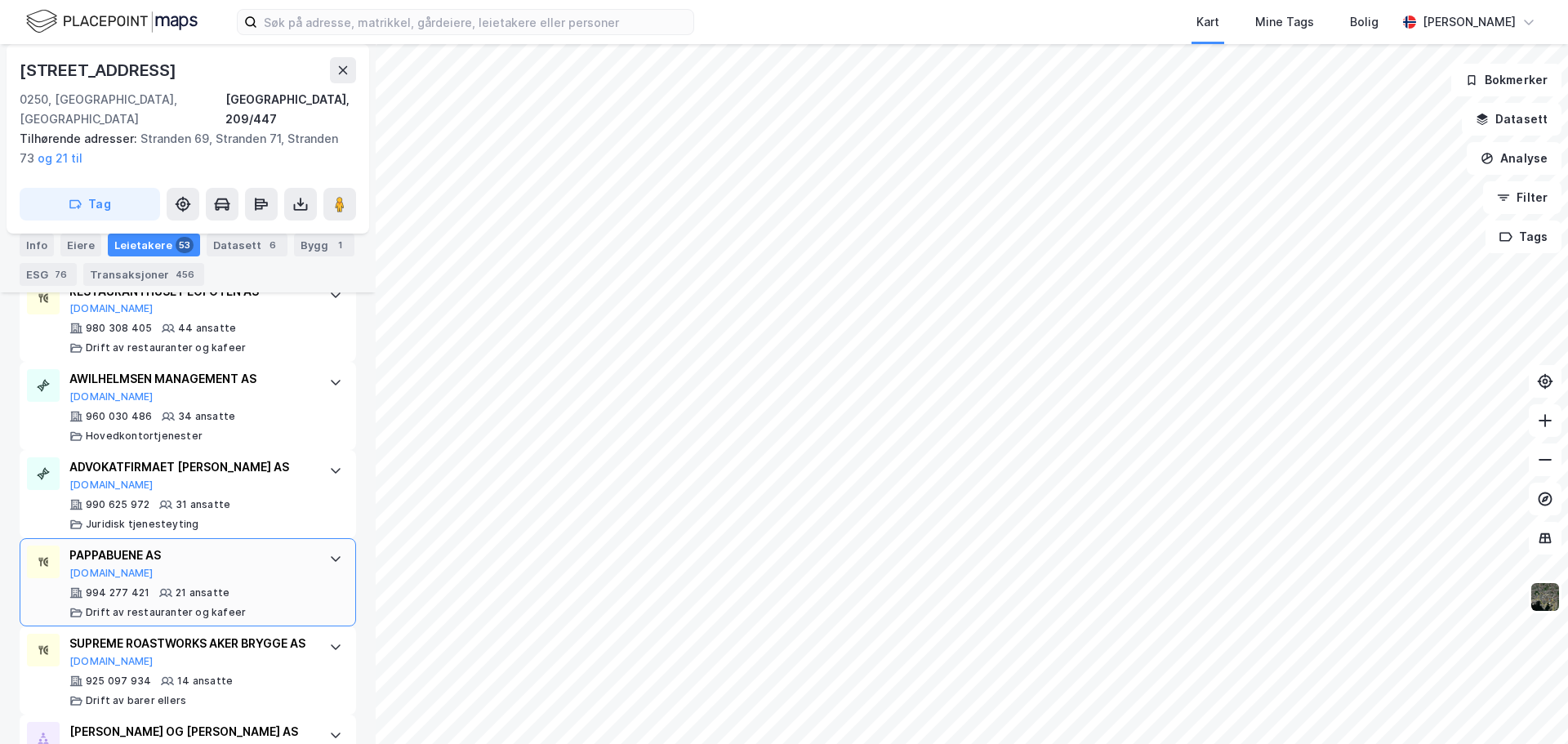
click at [118, 546] on div "PAPPABUENE AS" at bounding box center [191, 556] width 243 height 19
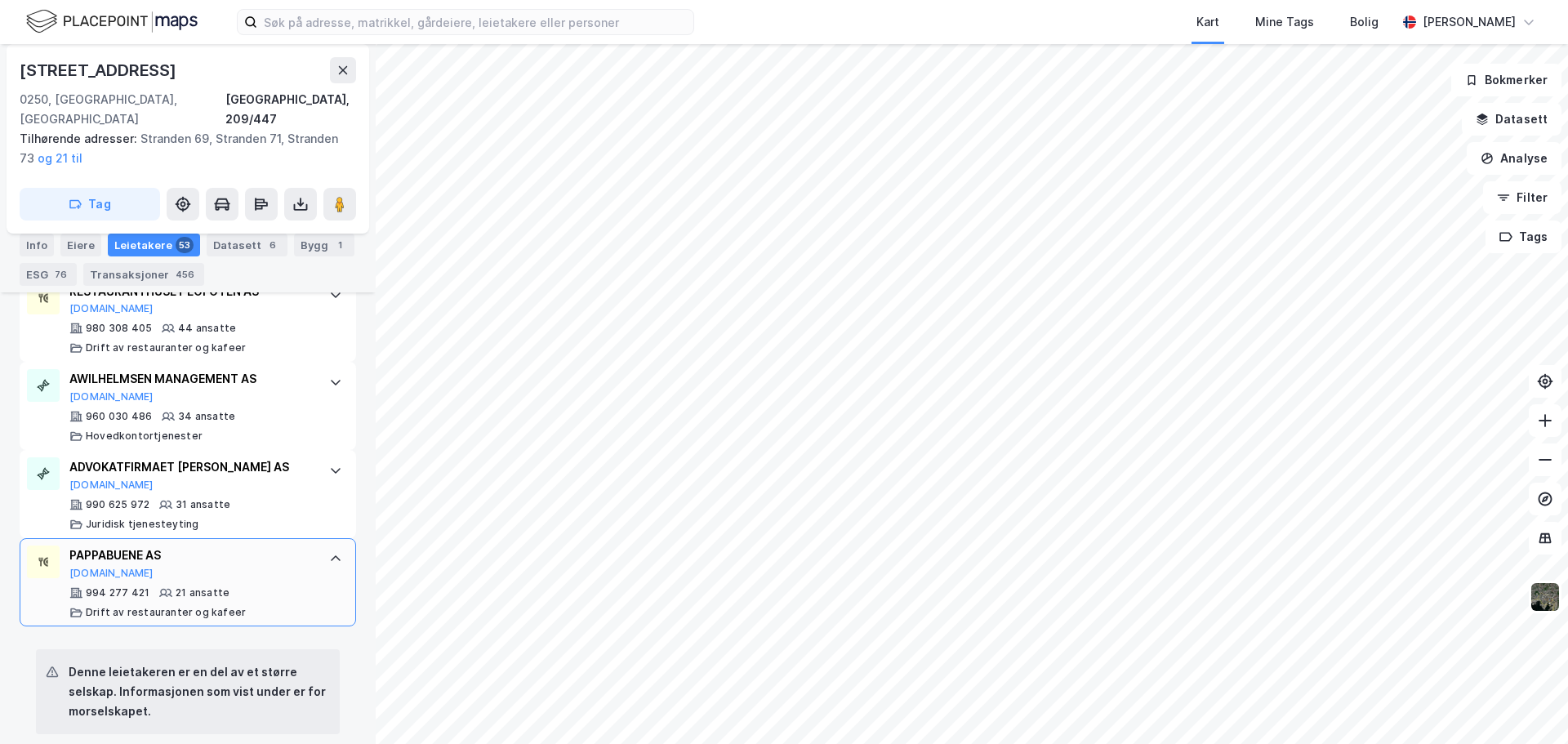
click at [125, 546] on div "PAPPABUENE AS" at bounding box center [191, 556] width 243 height 19
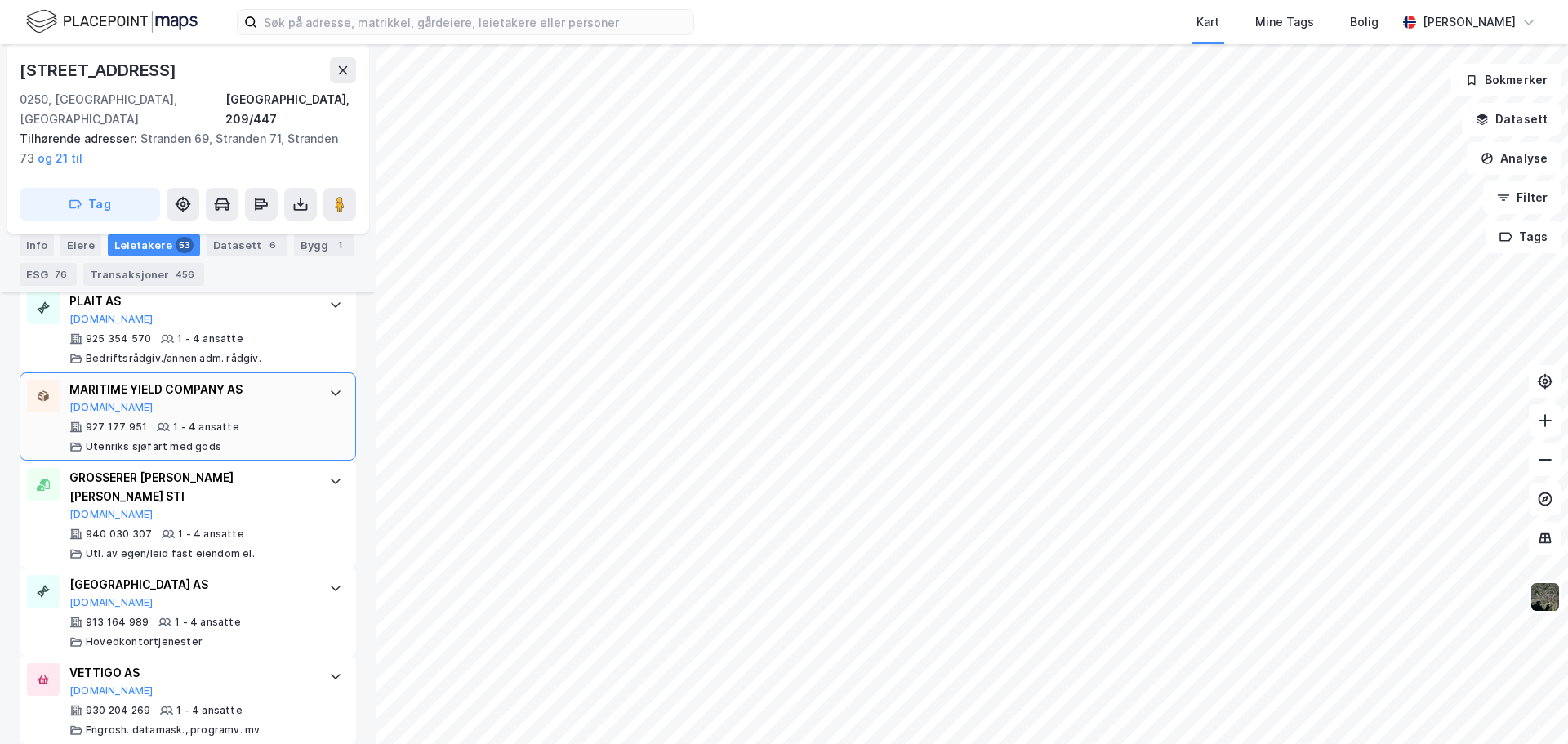
scroll to position [2891, 0]
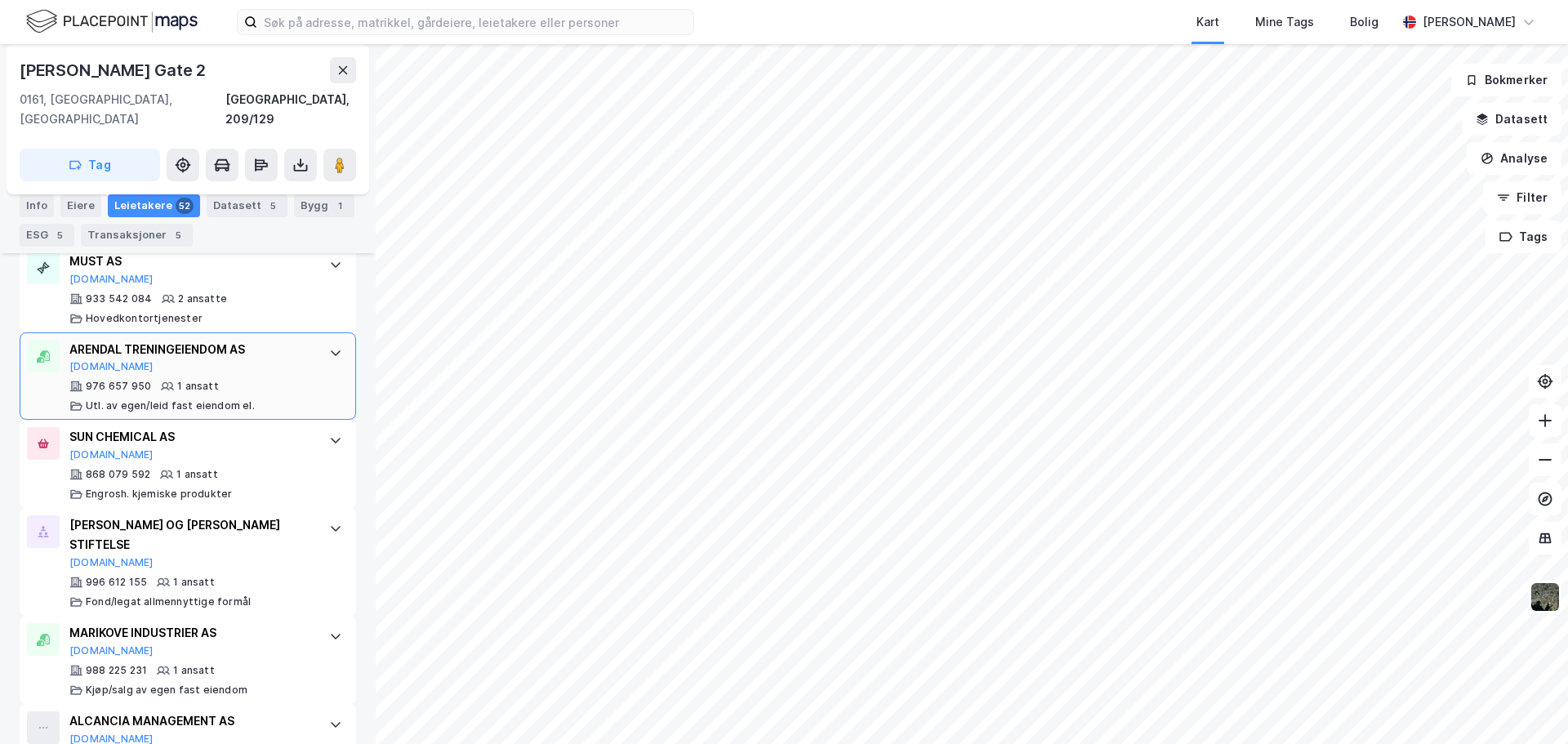
scroll to position [4745, 0]
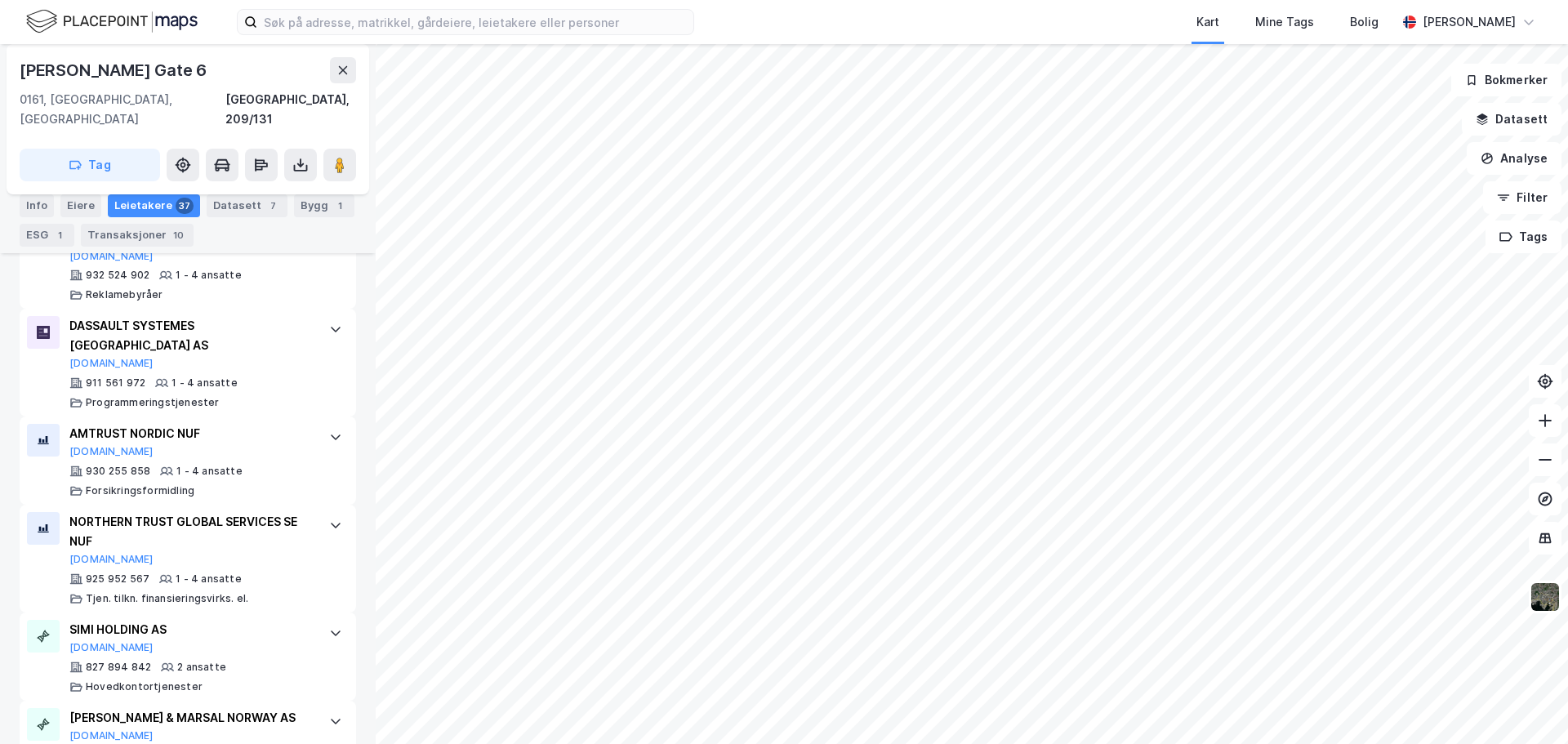
scroll to position [2879, 0]
